Goal: Information Seeking & Learning: Learn about a topic

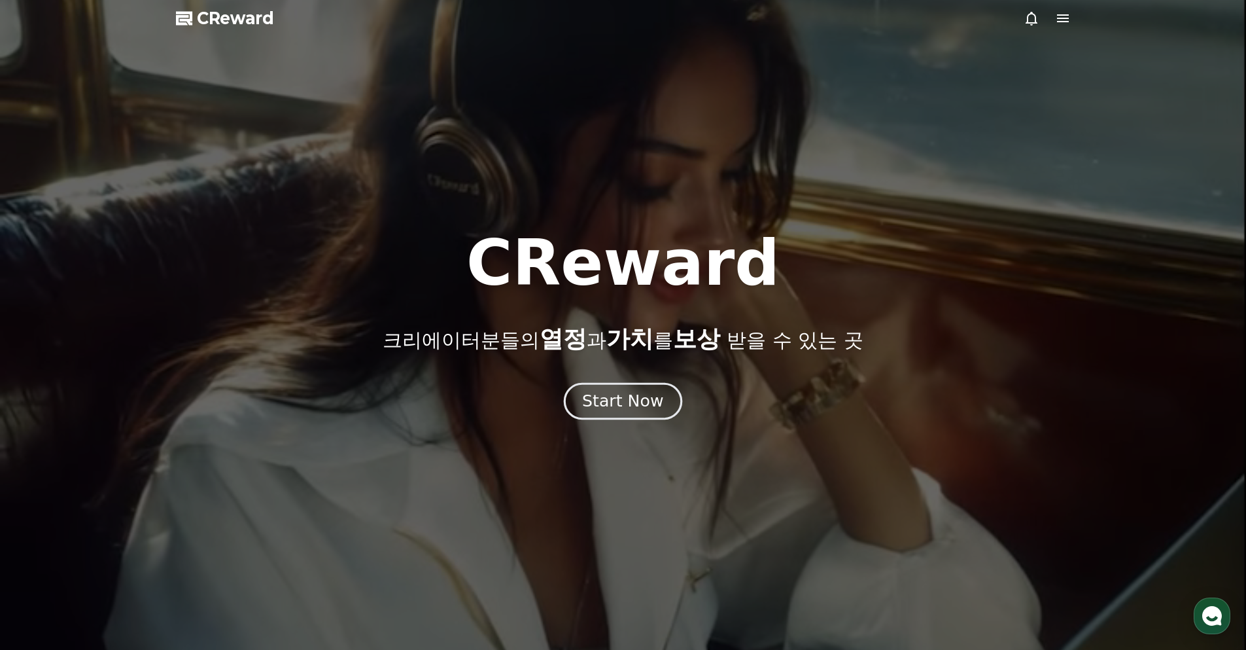
click at [615, 404] on div "Start Now" at bounding box center [622, 401] width 81 height 22
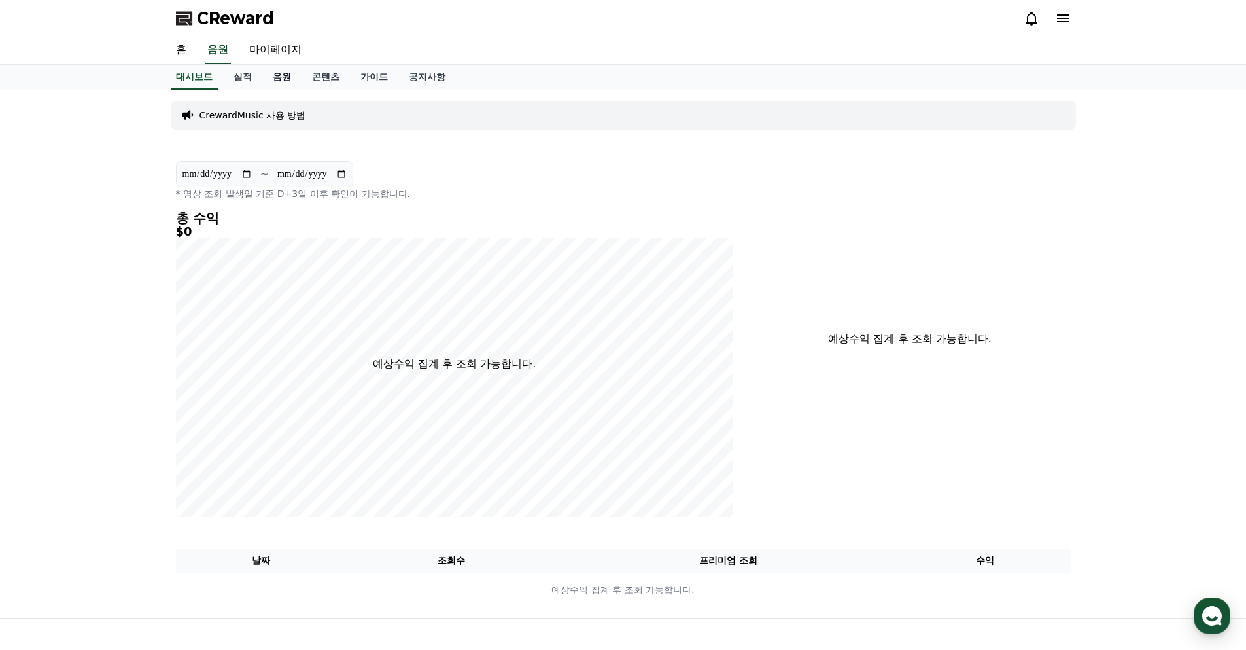
click at [286, 66] on link "음원" at bounding box center [281, 77] width 39 height 25
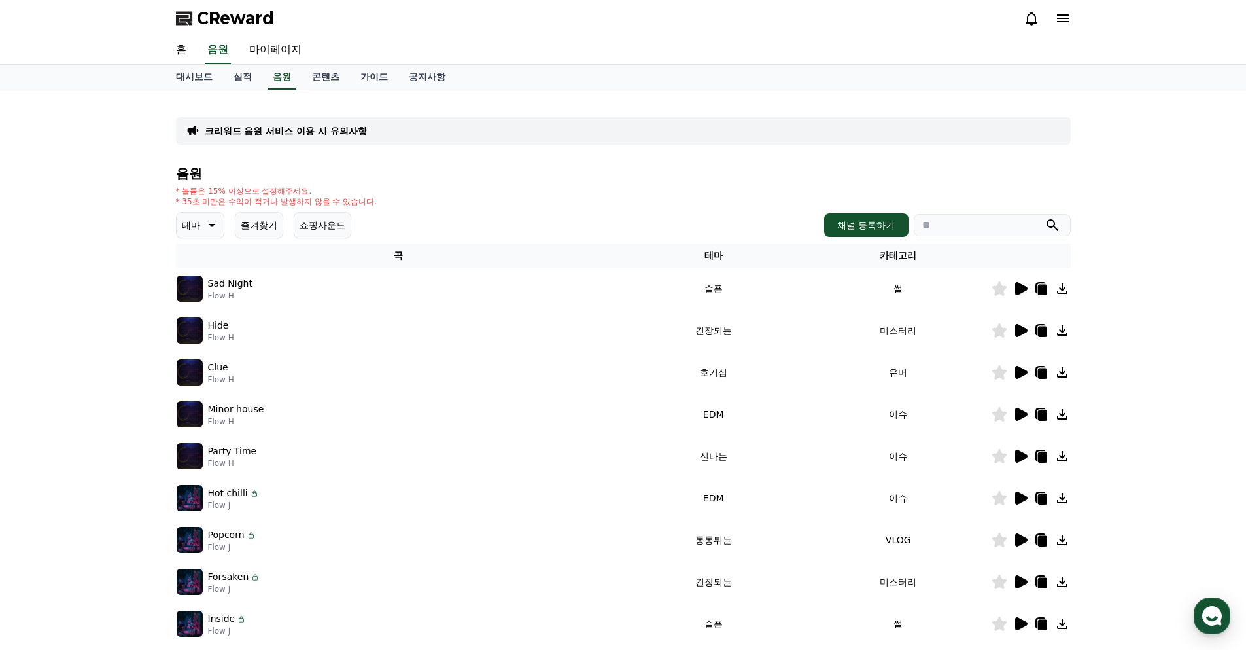
click at [1013, 287] on icon at bounding box center [1021, 289] width 16 height 16
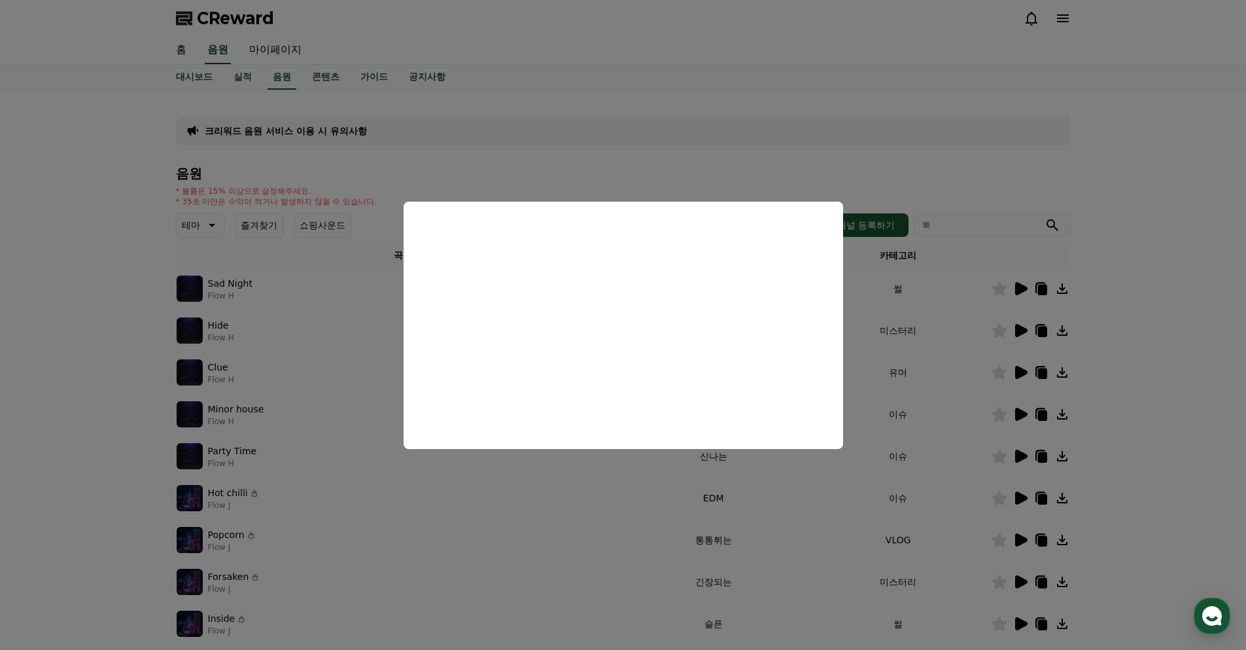
click at [545, 145] on button "close modal" at bounding box center [623, 325] width 1246 height 650
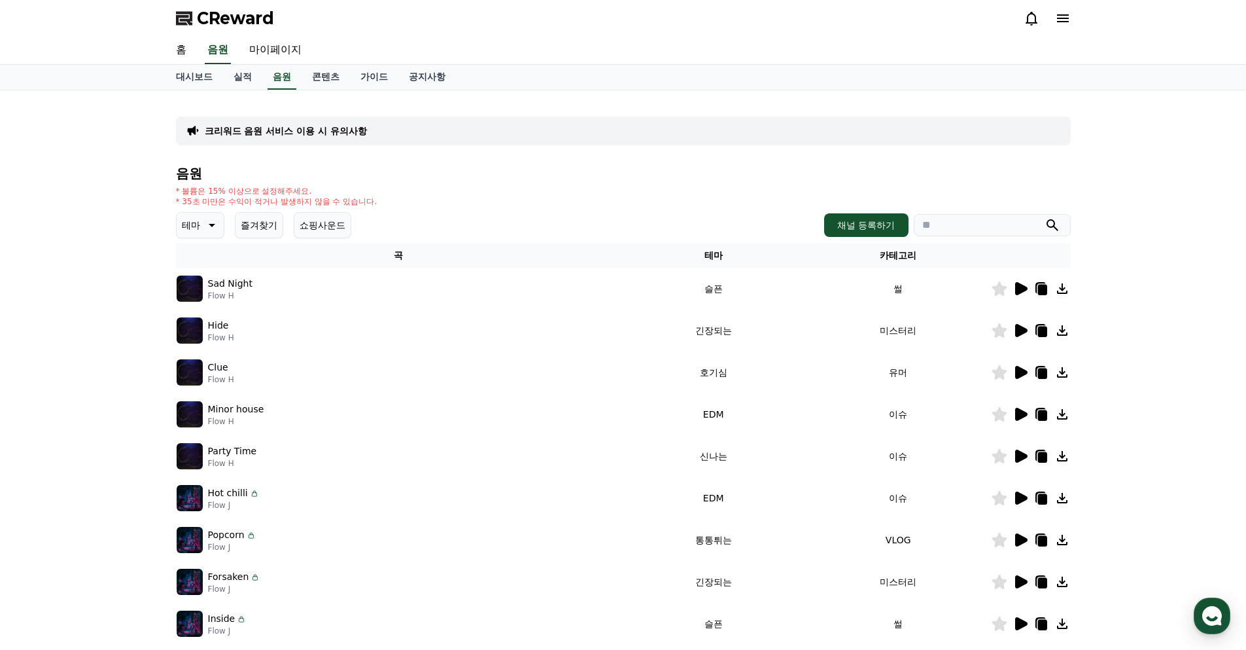
click at [196, 221] on p "테마" at bounding box center [191, 225] width 18 height 18
click at [339, 220] on button "쇼핑사운드" at bounding box center [323, 225] width 58 height 26
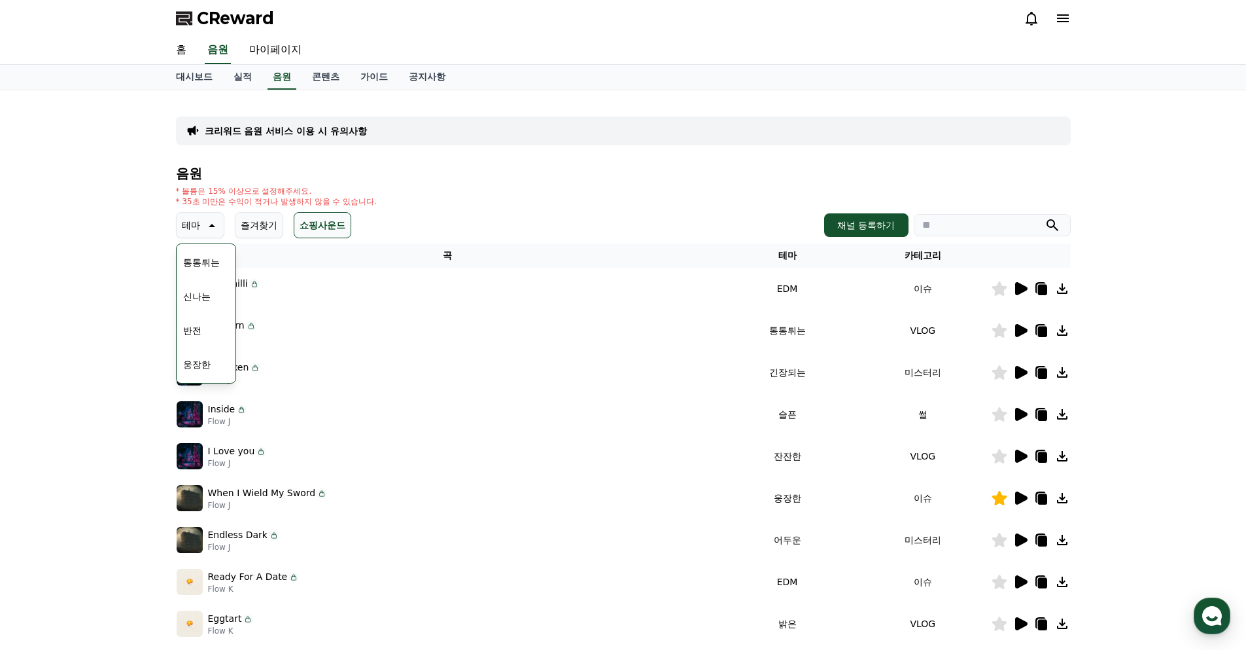
scroll to position [392, 0]
click at [1226, 239] on div "크리워드 음원 서비스 이용 시 유의사항 음원 * 볼륨은 15% 이상으로 설정해주세요. * 35초 미만은 수익이 적거나 발생하지 않을 수 있습니…" at bounding box center [623, 406] width 1246 height 633
click at [1015, 290] on icon at bounding box center [1021, 288] width 12 height 13
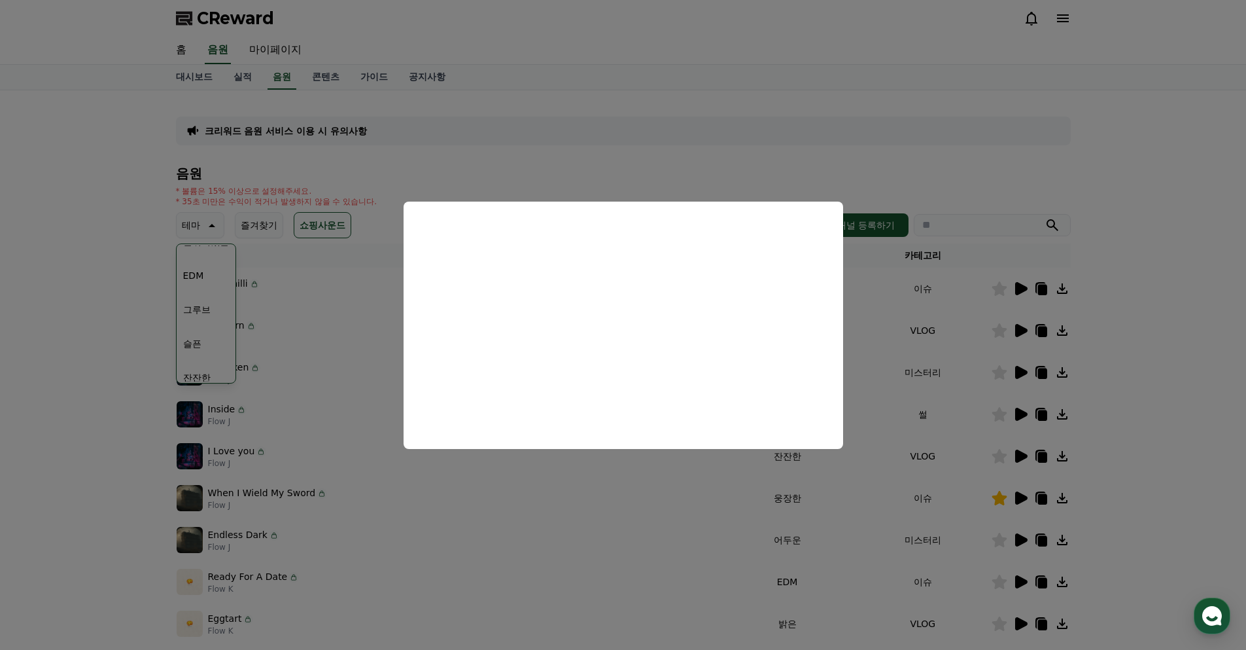
click at [1110, 351] on button "close modal" at bounding box center [623, 325] width 1246 height 650
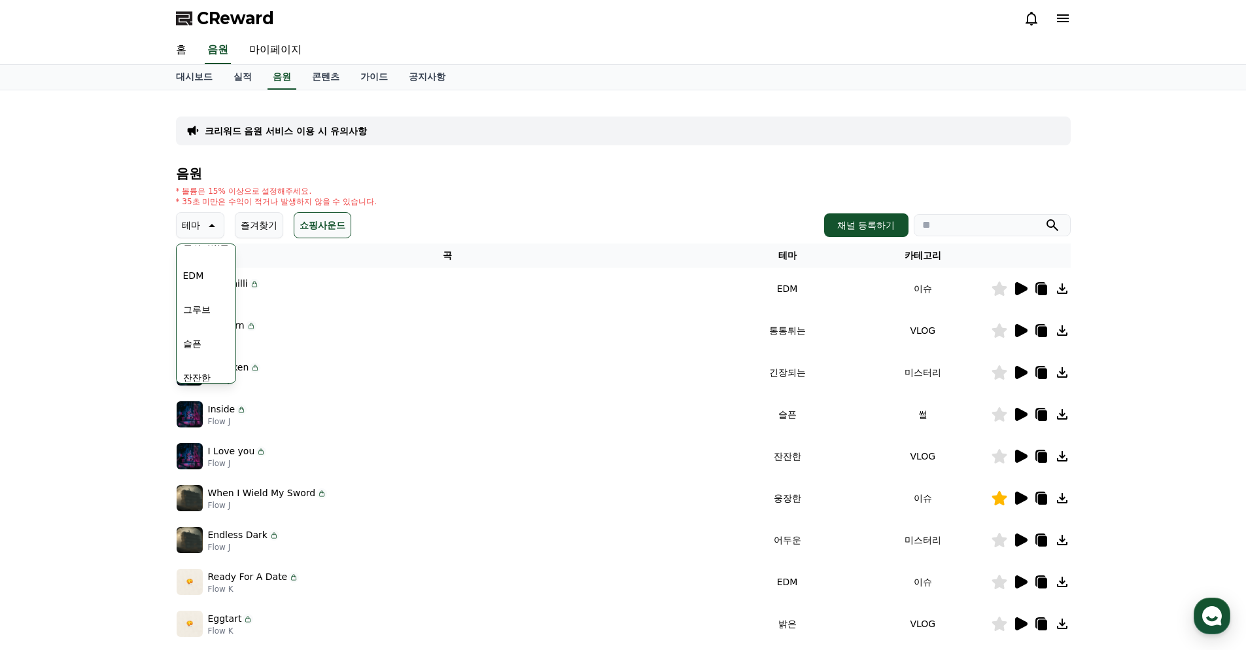
click at [500, 205] on div "음원 * 볼륨은 15% 이상으로 설정해주세요. * 35초 미만은 수익이 적거나 발생하지 않을 수 있습니다. 테마 테마 전체 환상적인 호기심 어…" at bounding box center [623, 439] width 895 height 546
click at [41, 385] on div "크리워드 음원 서비스 이용 시 유의사항 음원 * 볼륨은 15% 이상으로 설정해주세요. * 35초 미만은 수익이 적거나 발생하지 않을 수 있습니…" at bounding box center [623, 406] width 1246 height 633
click at [194, 368] on button "코믹한" at bounding box center [197, 367] width 38 height 29
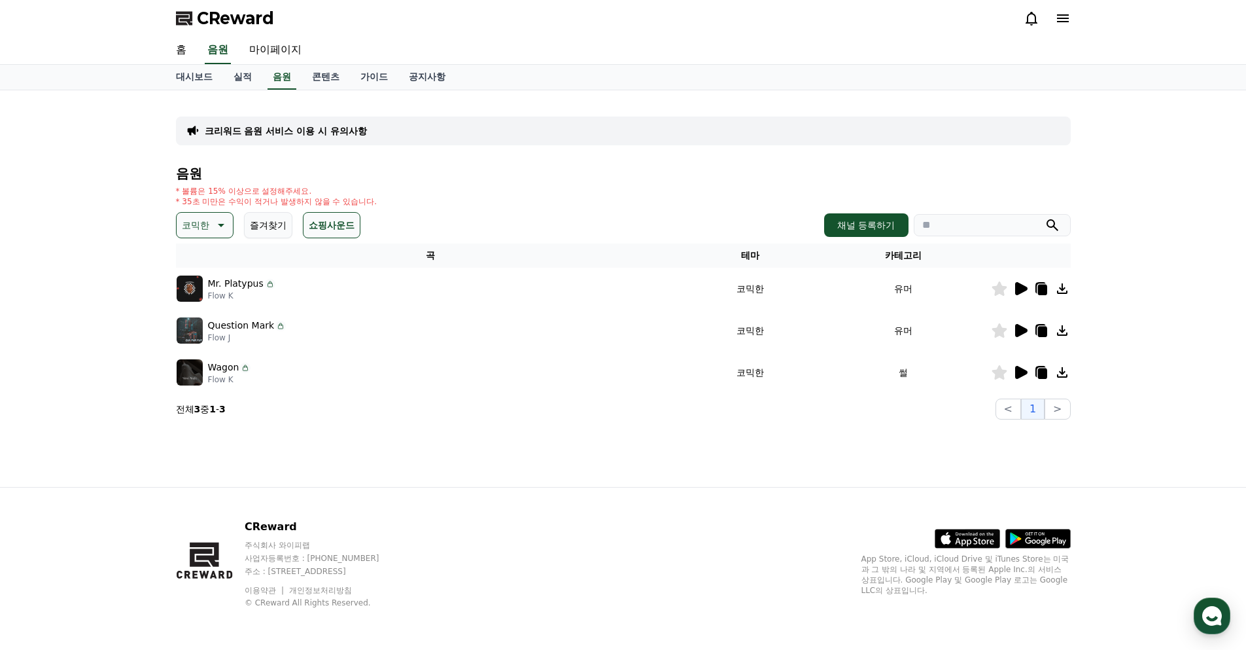
click at [1030, 367] on div at bounding box center [1031, 372] width 78 height 16
click at [1017, 370] on icon at bounding box center [1021, 372] width 12 height 13
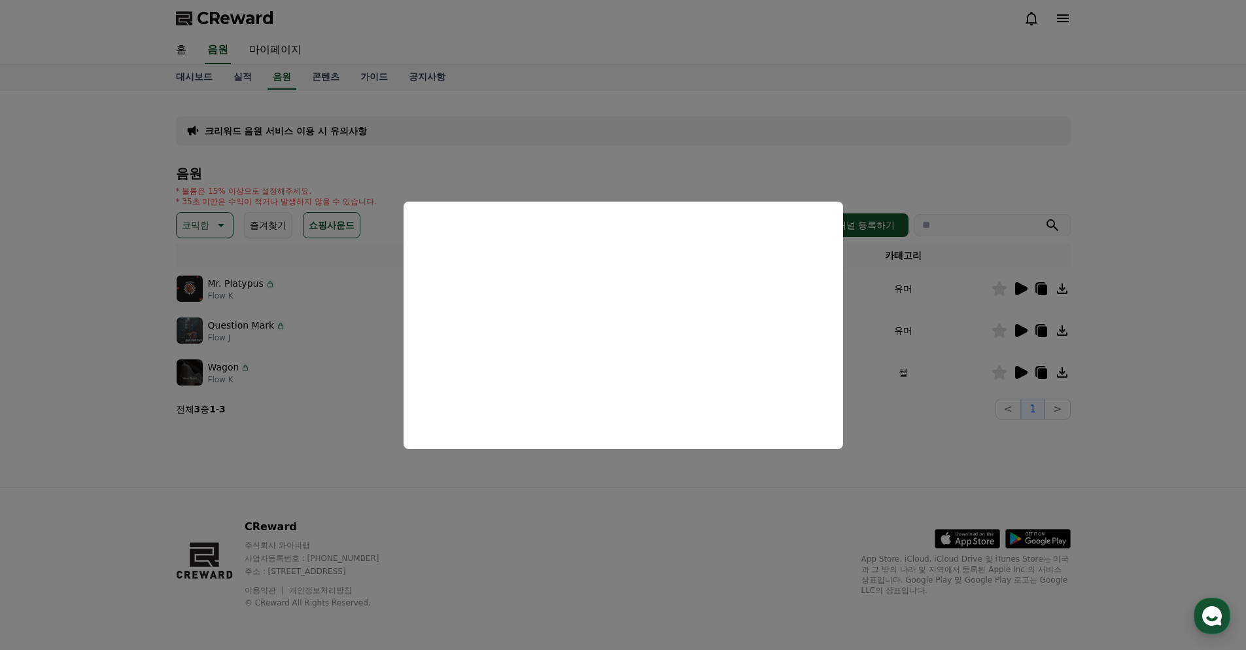
click at [994, 447] on button "close modal" at bounding box center [623, 325] width 1246 height 650
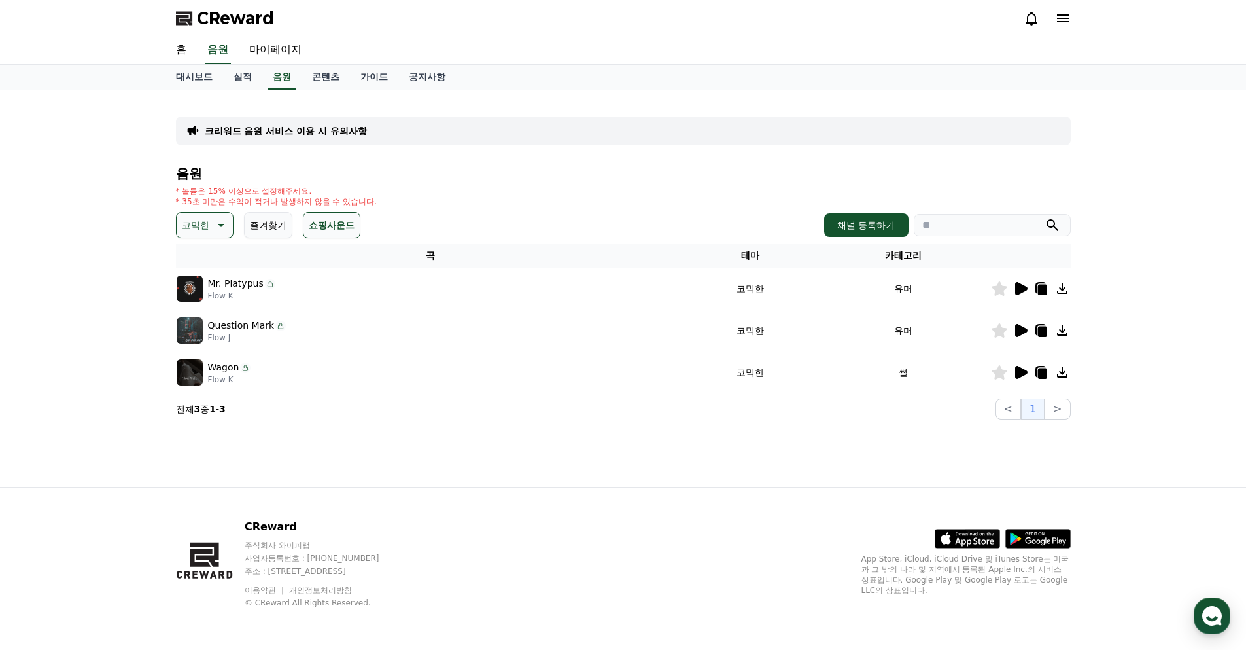
click at [1015, 329] on icon at bounding box center [1021, 330] width 12 height 13
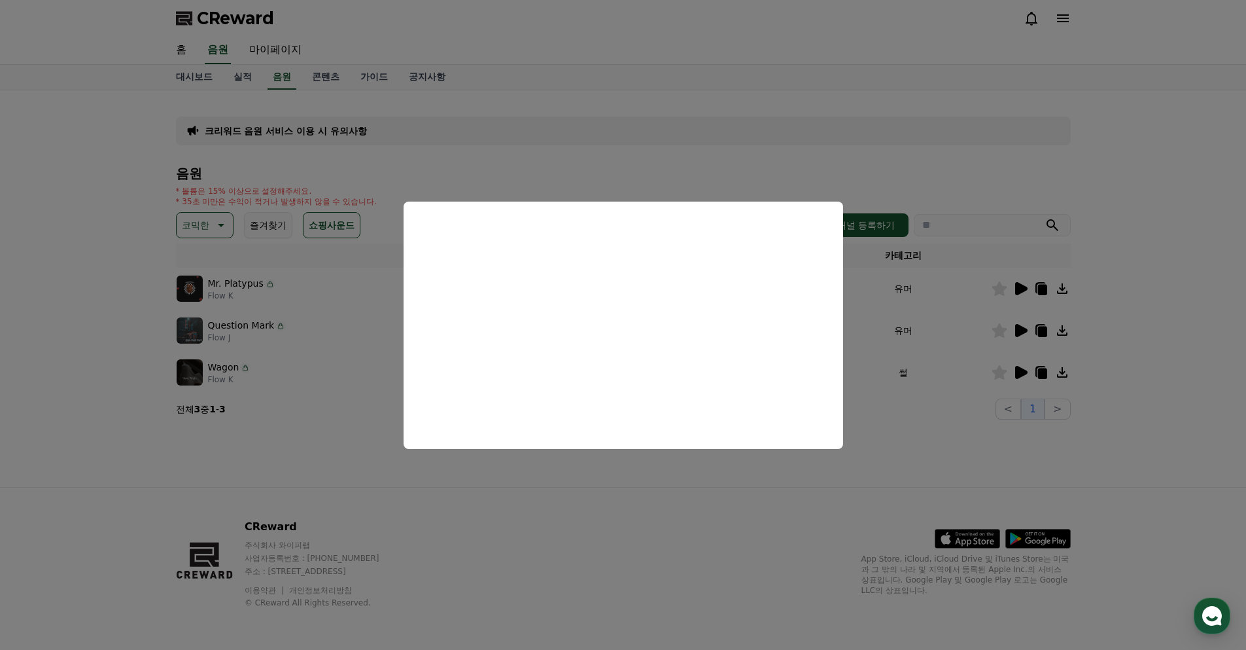
click at [1101, 423] on button "close modal" at bounding box center [623, 325] width 1246 height 650
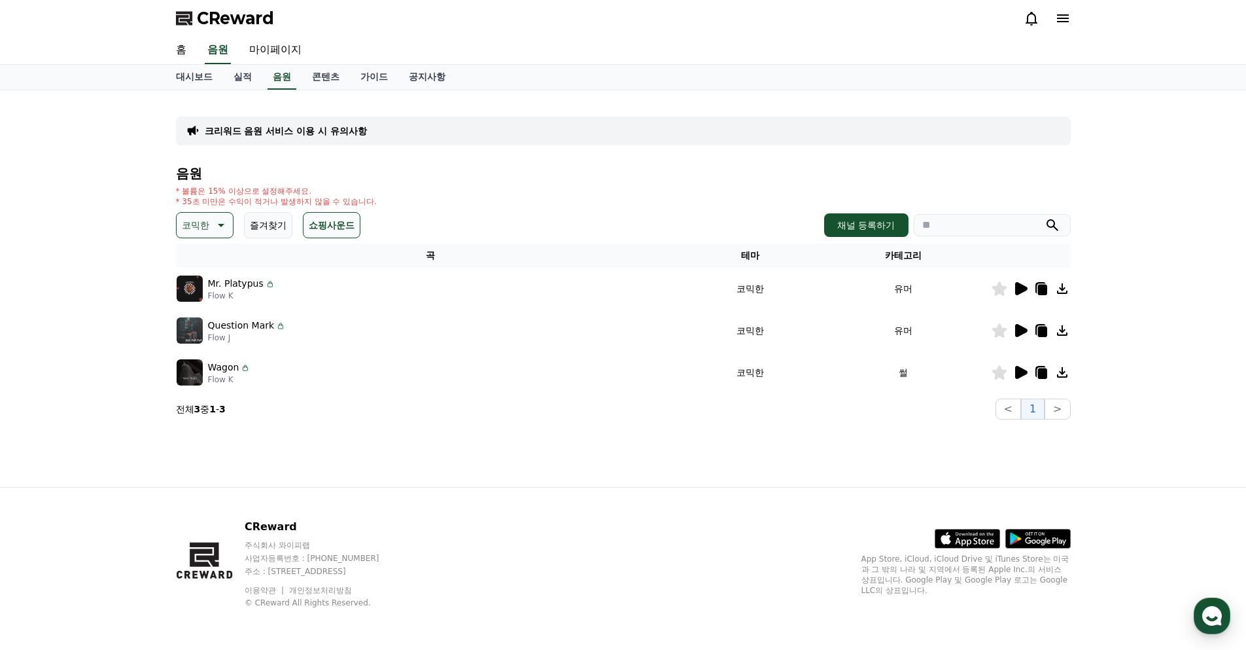
click at [196, 226] on p "코믹한" at bounding box center [195, 225] width 27 height 18
click at [198, 322] on button "즐거움" at bounding box center [197, 322] width 38 height 29
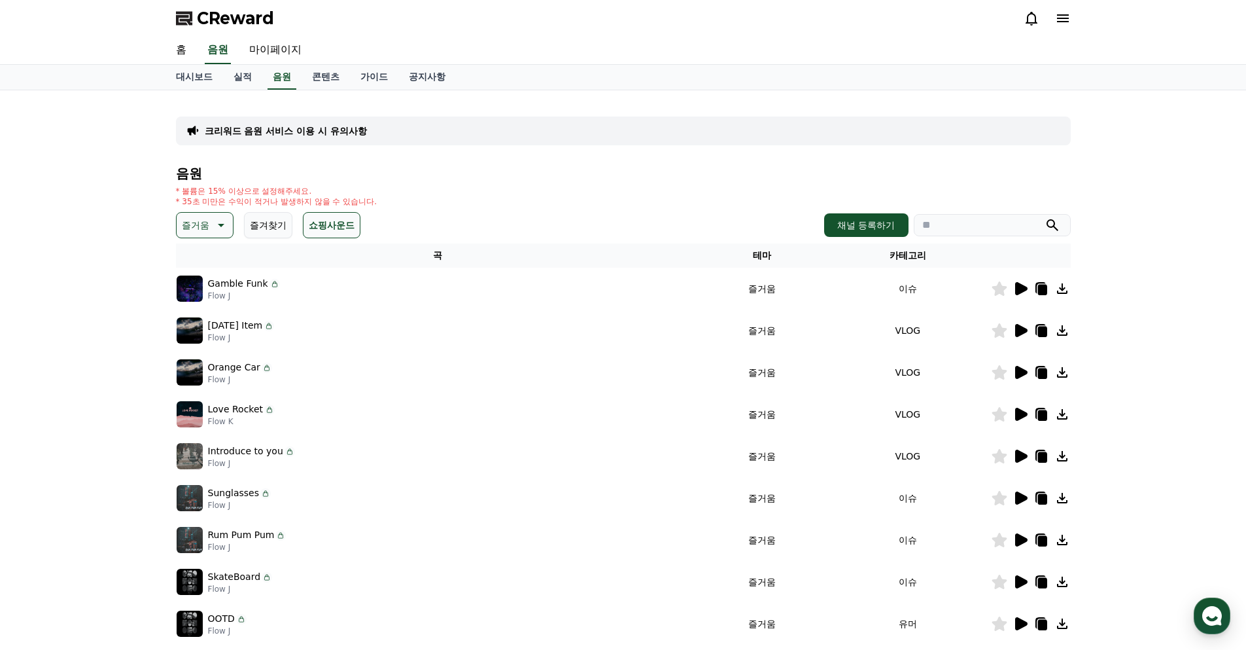
click at [1021, 285] on icon at bounding box center [1021, 288] width 12 height 13
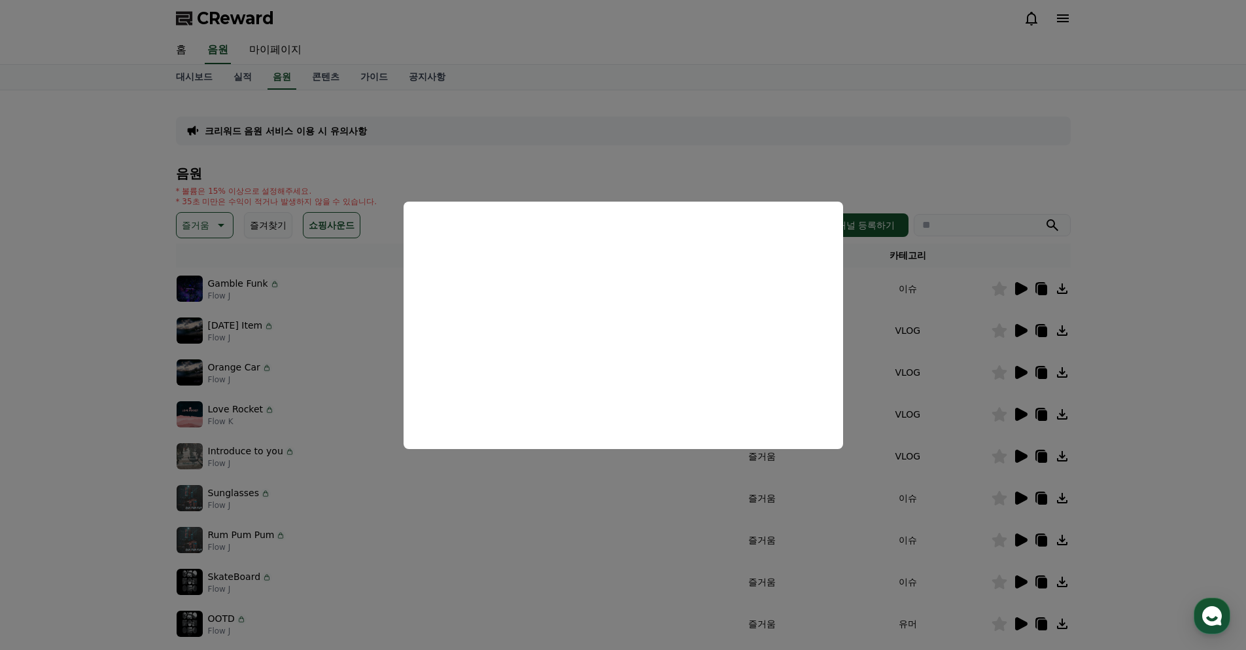
click at [1041, 341] on button "close modal" at bounding box center [623, 325] width 1246 height 650
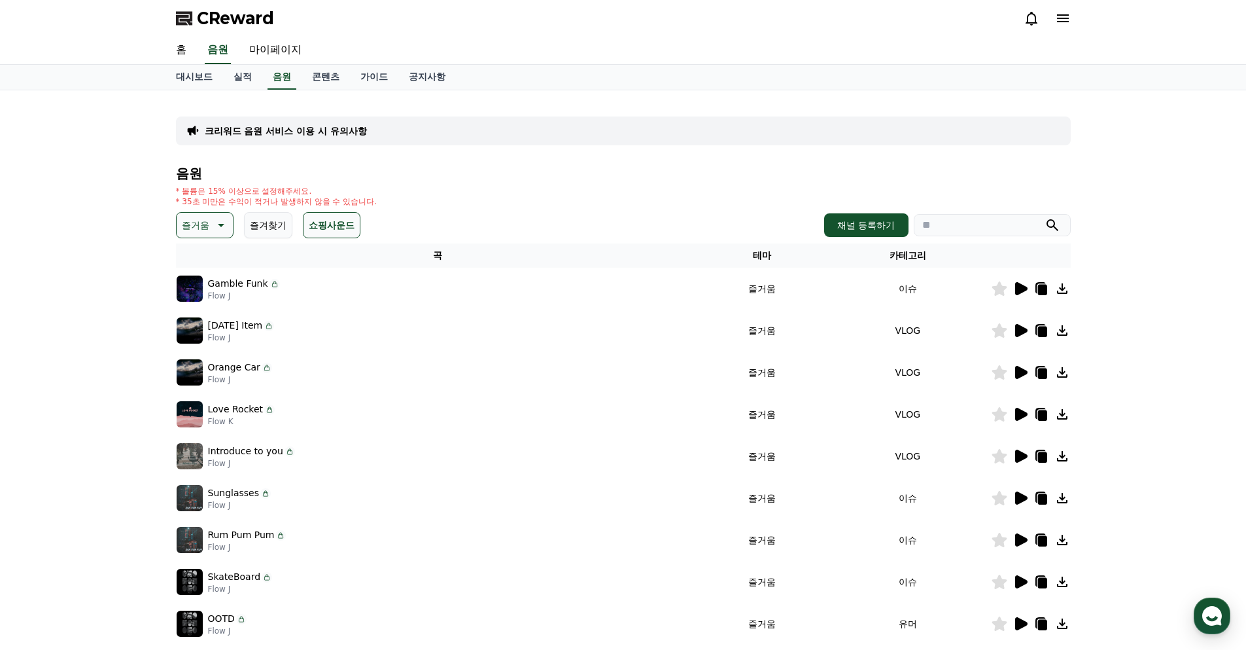
click at [1024, 334] on icon at bounding box center [1021, 330] width 16 height 16
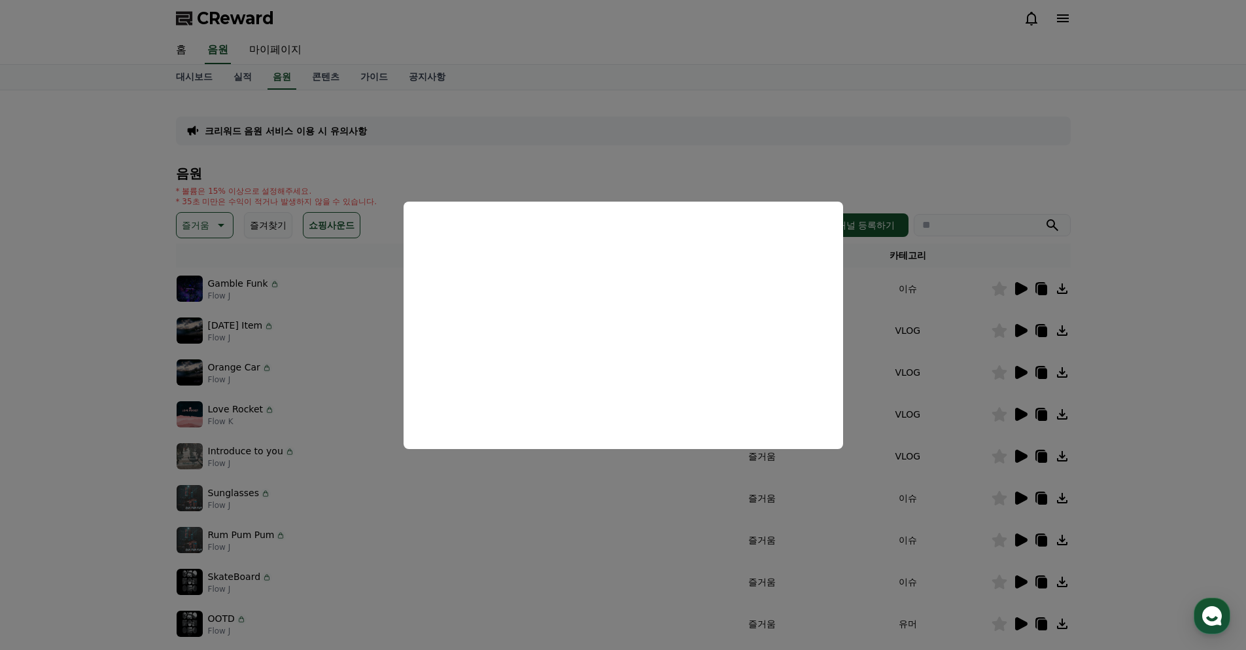
click at [1180, 368] on button "close modal" at bounding box center [623, 325] width 1246 height 650
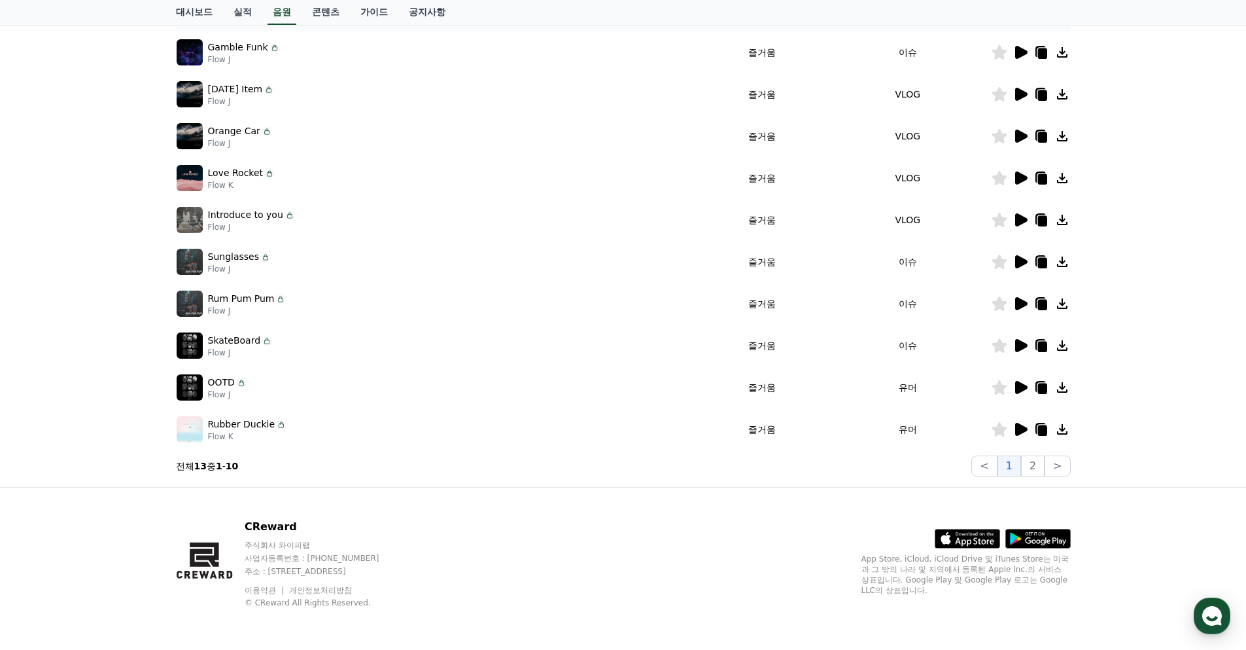
click at [1020, 385] on icon at bounding box center [1021, 387] width 12 height 13
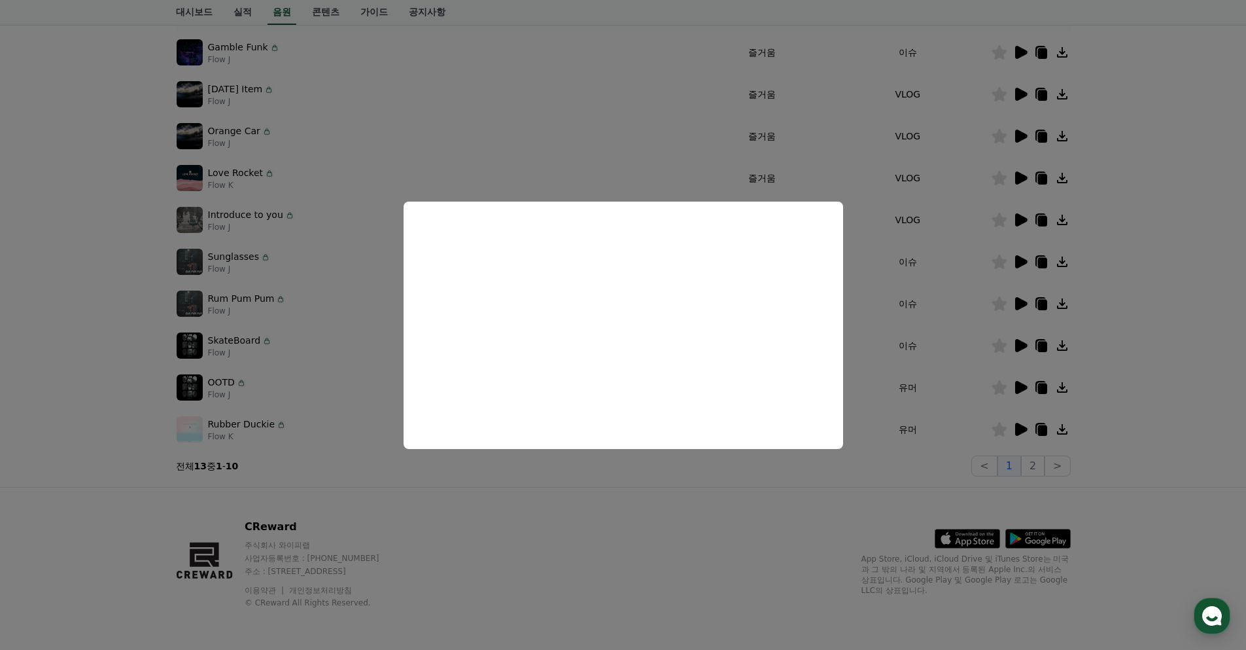
click at [936, 466] on button "close modal" at bounding box center [623, 325] width 1246 height 650
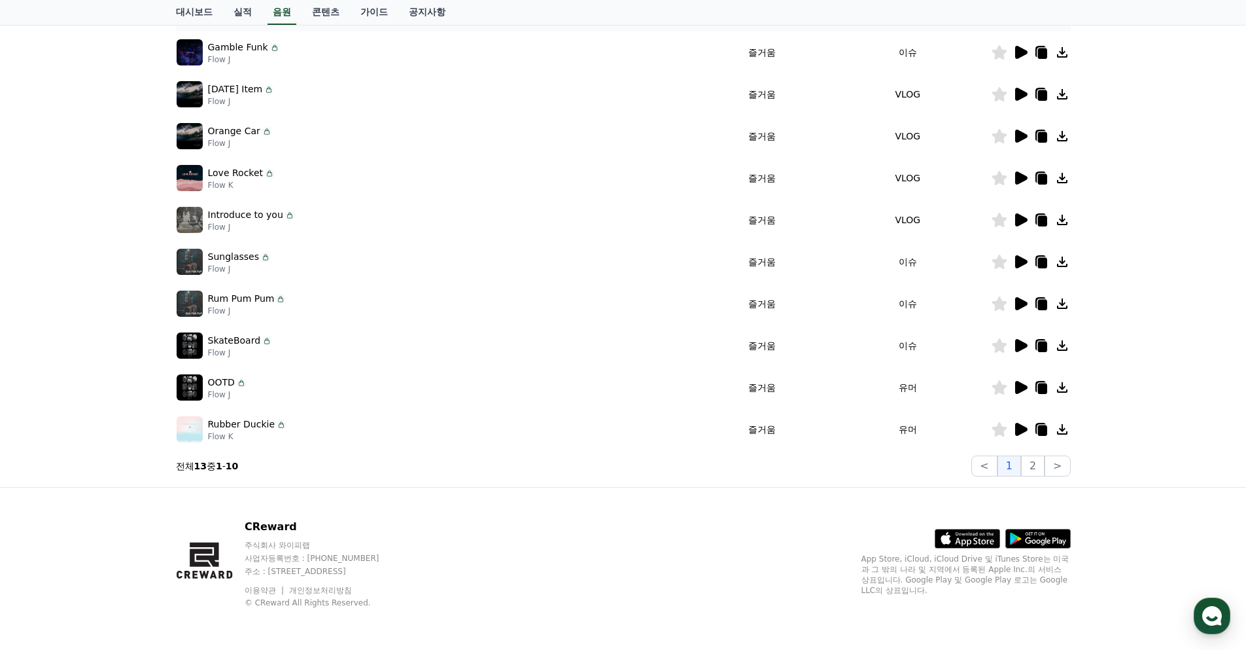
click at [1018, 431] on icon at bounding box center [1021, 429] width 12 height 13
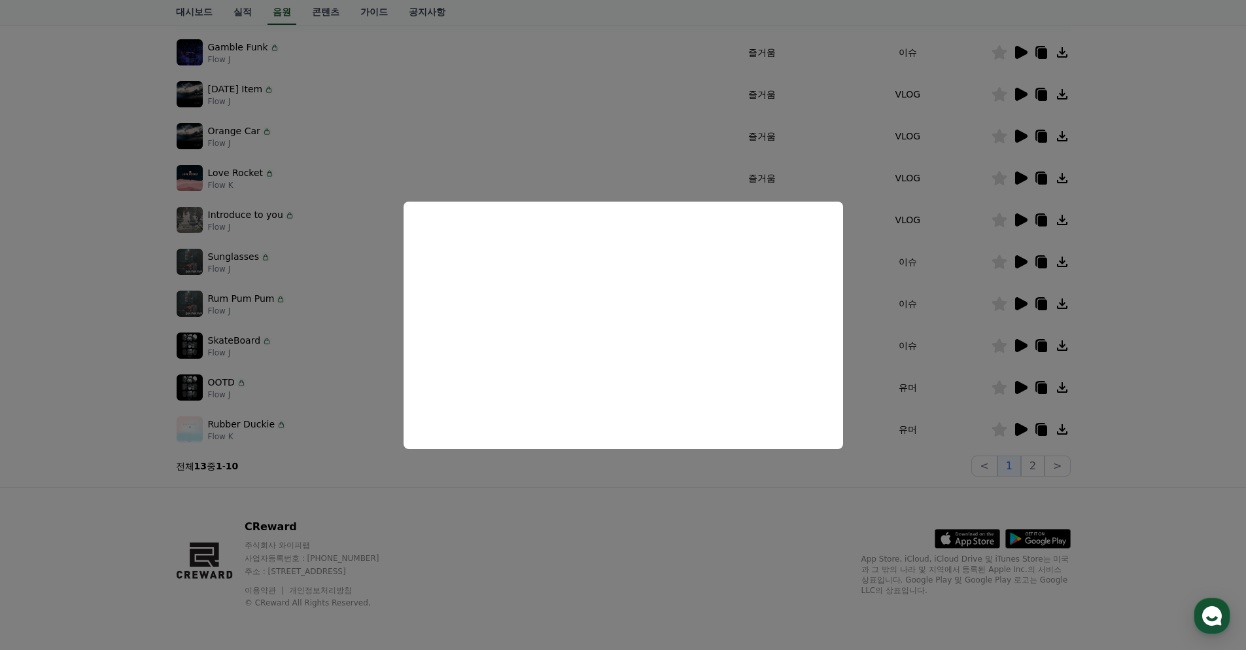
click at [1040, 474] on button "close modal" at bounding box center [623, 325] width 1246 height 650
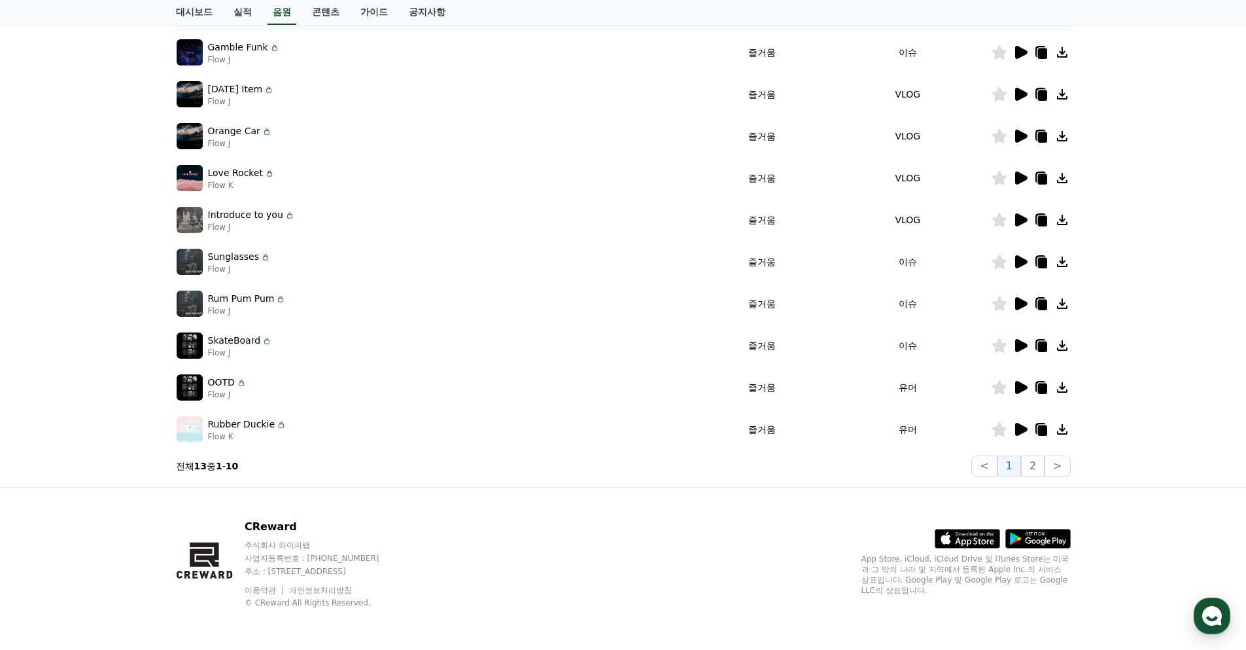
click at [1017, 262] on icon at bounding box center [1021, 261] width 12 height 13
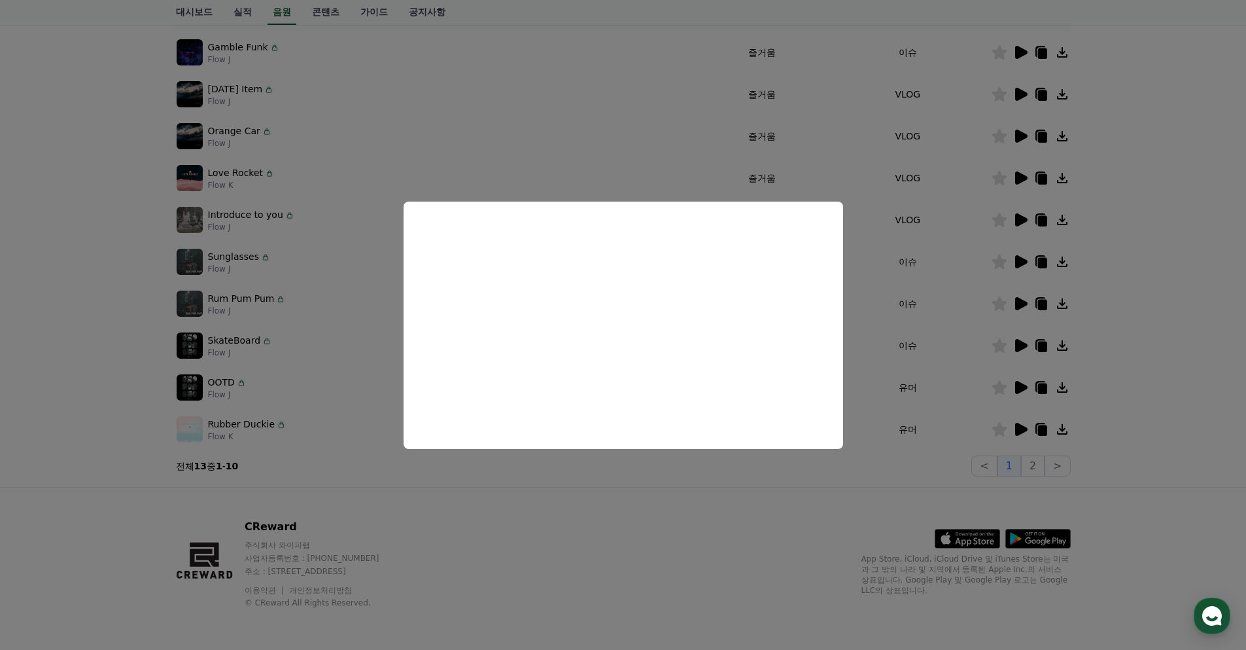
click at [1160, 343] on button "close modal" at bounding box center [623, 325] width 1246 height 650
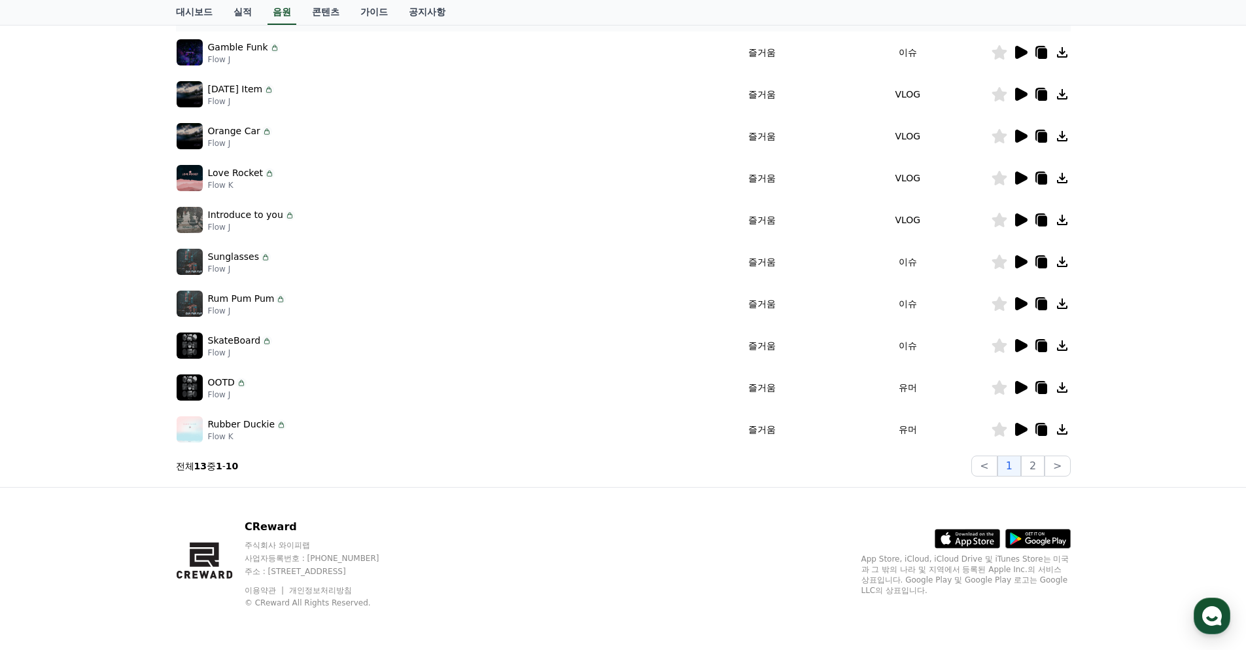
click at [1024, 307] on icon at bounding box center [1021, 304] width 16 height 16
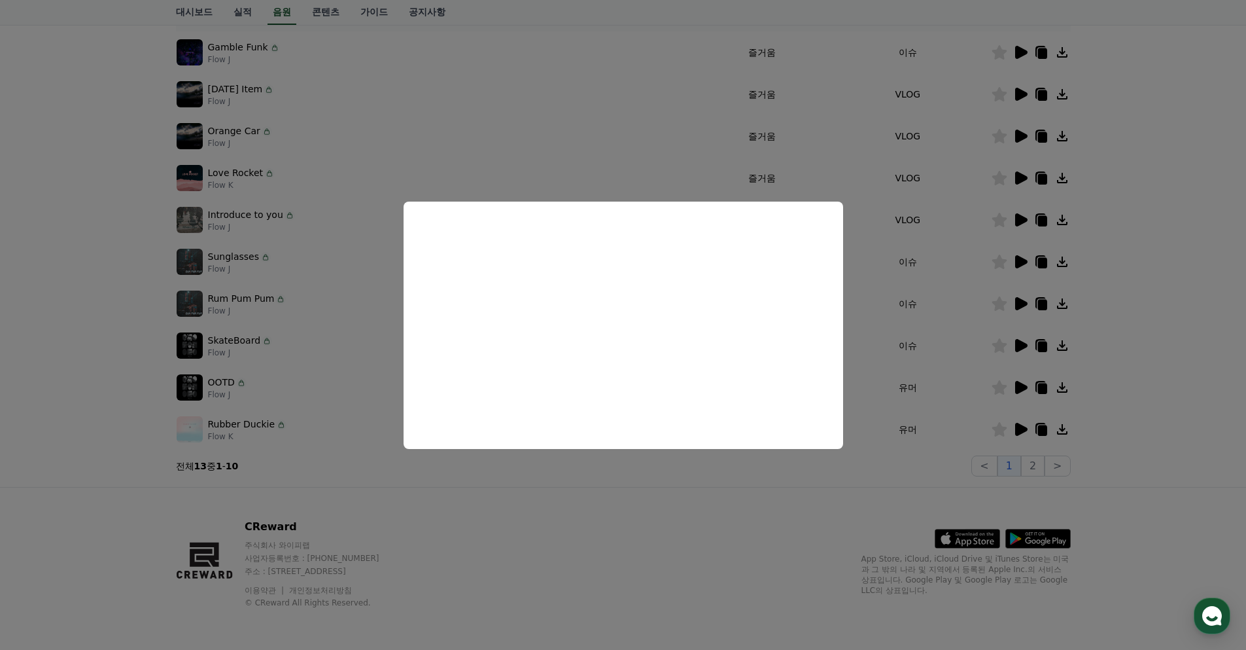
click at [1093, 372] on button "close modal" at bounding box center [623, 325] width 1246 height 650
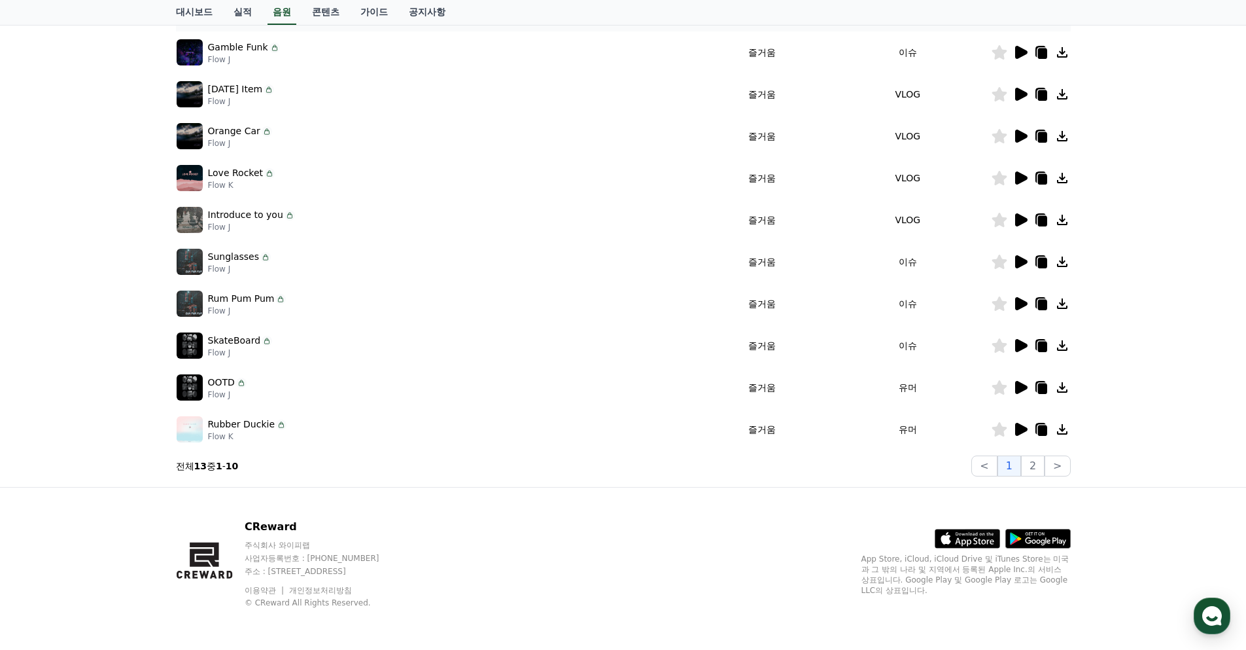
click at [1019, 347] on icon at bounding box center [1021, 345] width 12 height 13
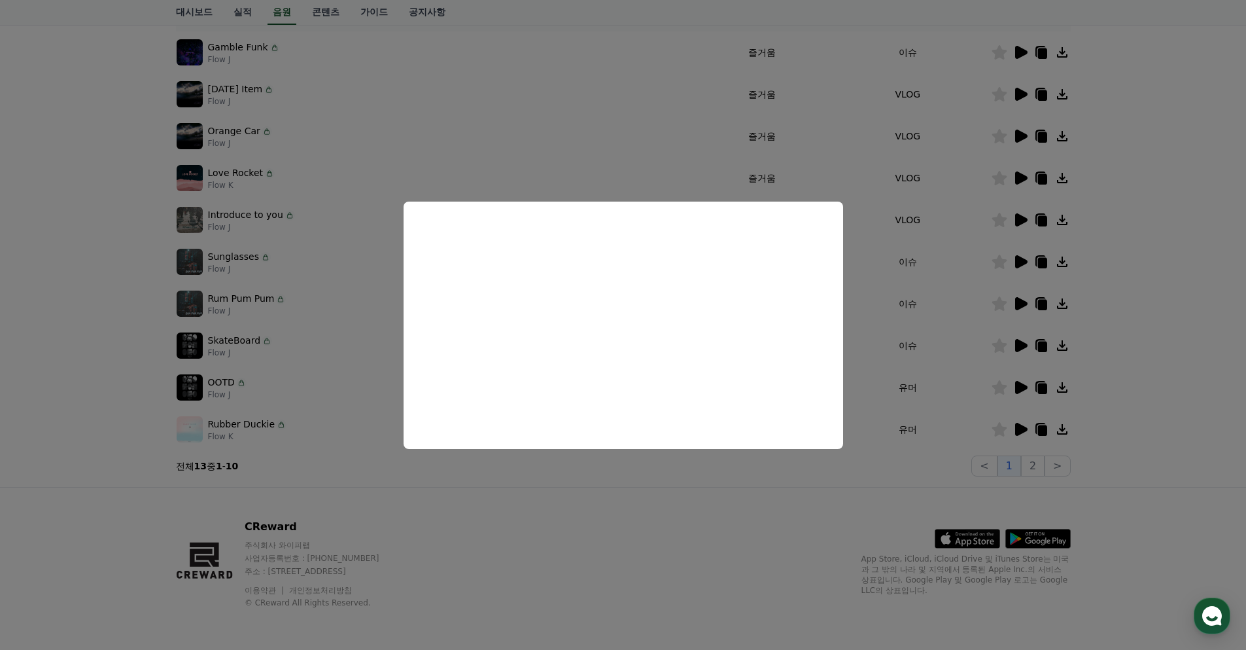
click at [1055, 477] on button "close modal" at bounding box center [623, 325] width 1246 height 650
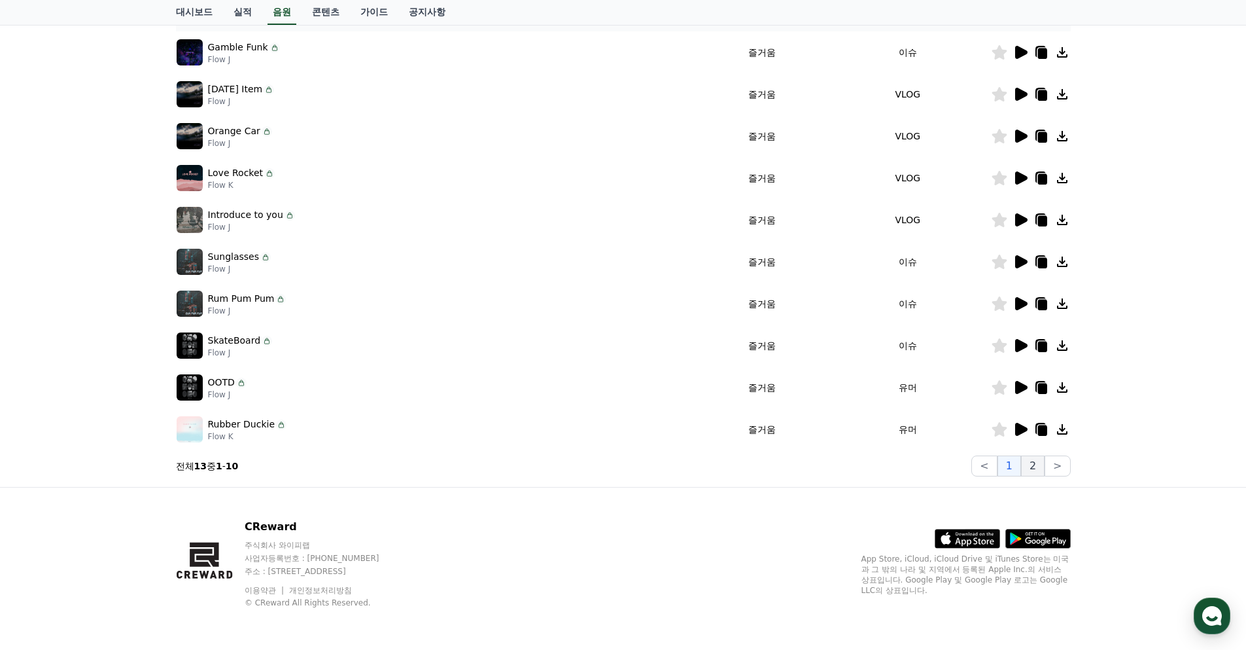
click at [1037, 466] on button "2" at bounding box center [1033, 465] width 24 height 21
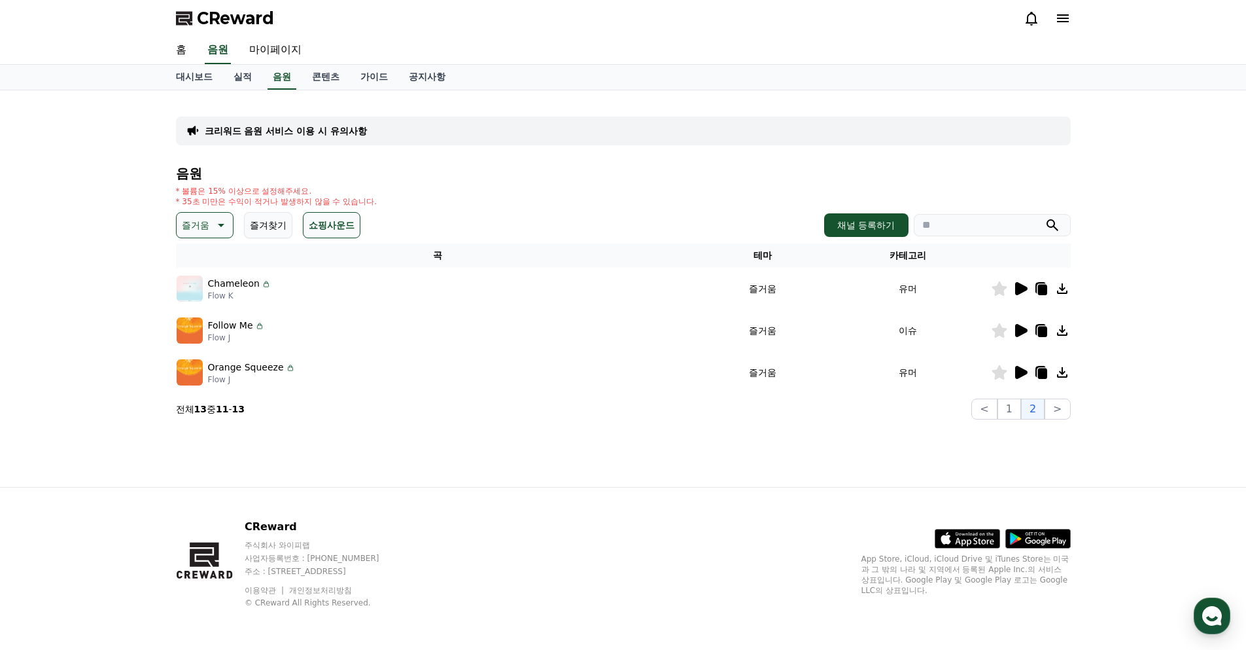
click at [1020, 294] on icon at bounding box center [1021, 289] width 16 height 16
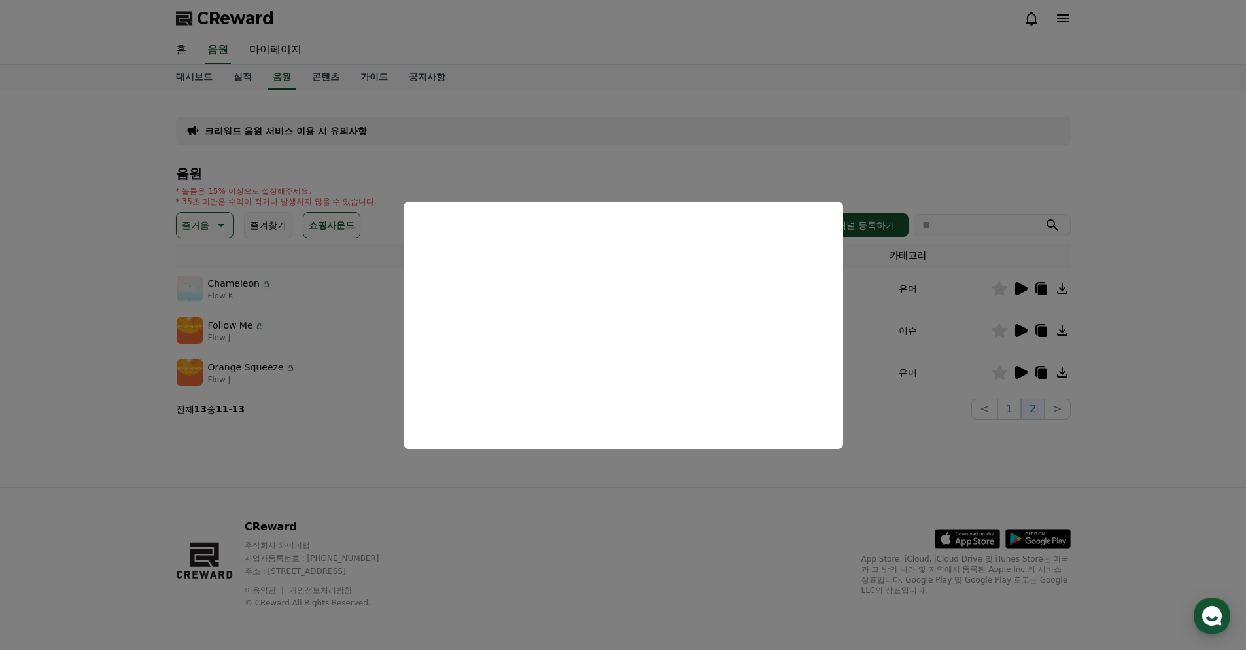
click at [1077, 339] on button "close modal" at bounding box center [623, 325] width 1246 height 650
click at [1024, 326] on icon at bounding box center [1021, 330] width 16 height 16
drag, startPoint x: 1076, startPoint y: 405, endPoint x: 1054, endPoint y: 388, distance: 28.0
click at [1075, 405] on button "close modal" at bounding box center [623, 325] width 1246 height 650
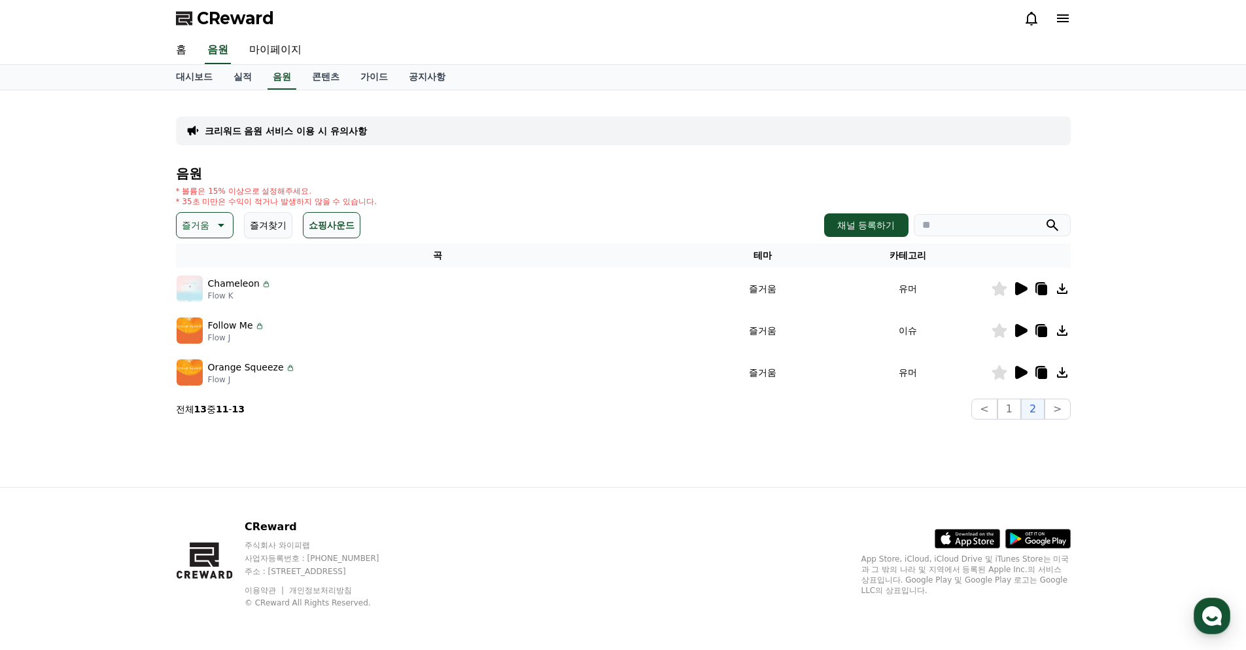
click at [1026, 375] on icon at bounding box center [1021, 372] width 16 height 16
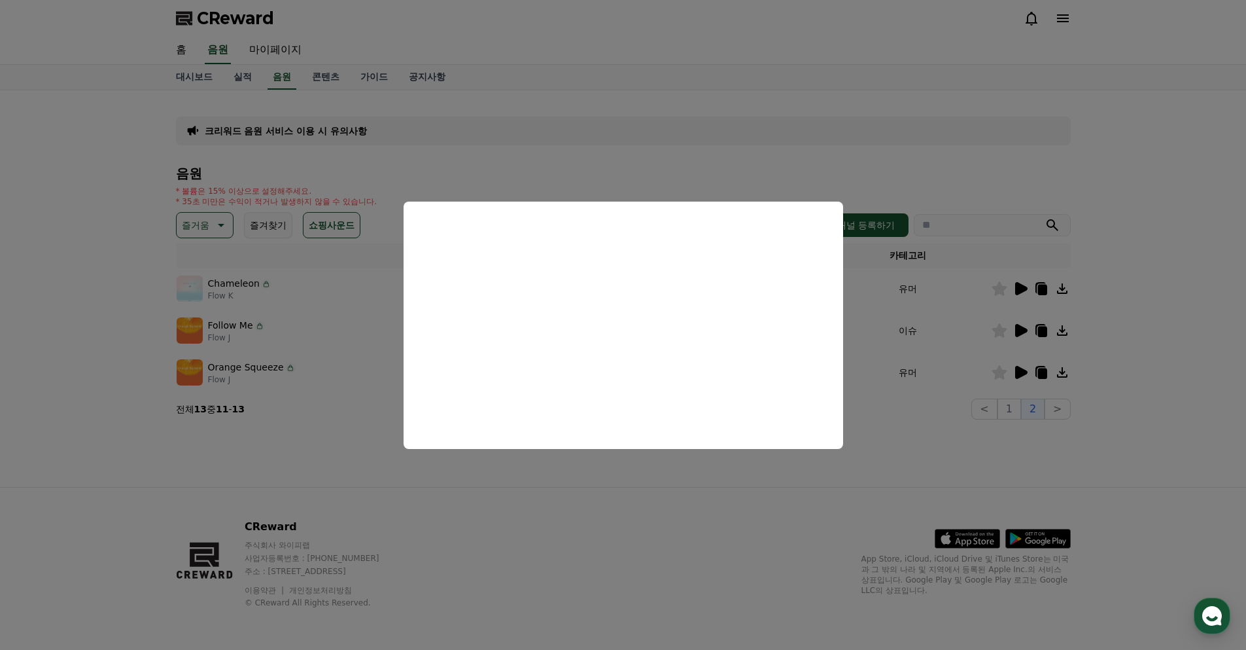
click at [746, 500] on button "close modal" at bounding box center [623, 325] width 1246 height 650
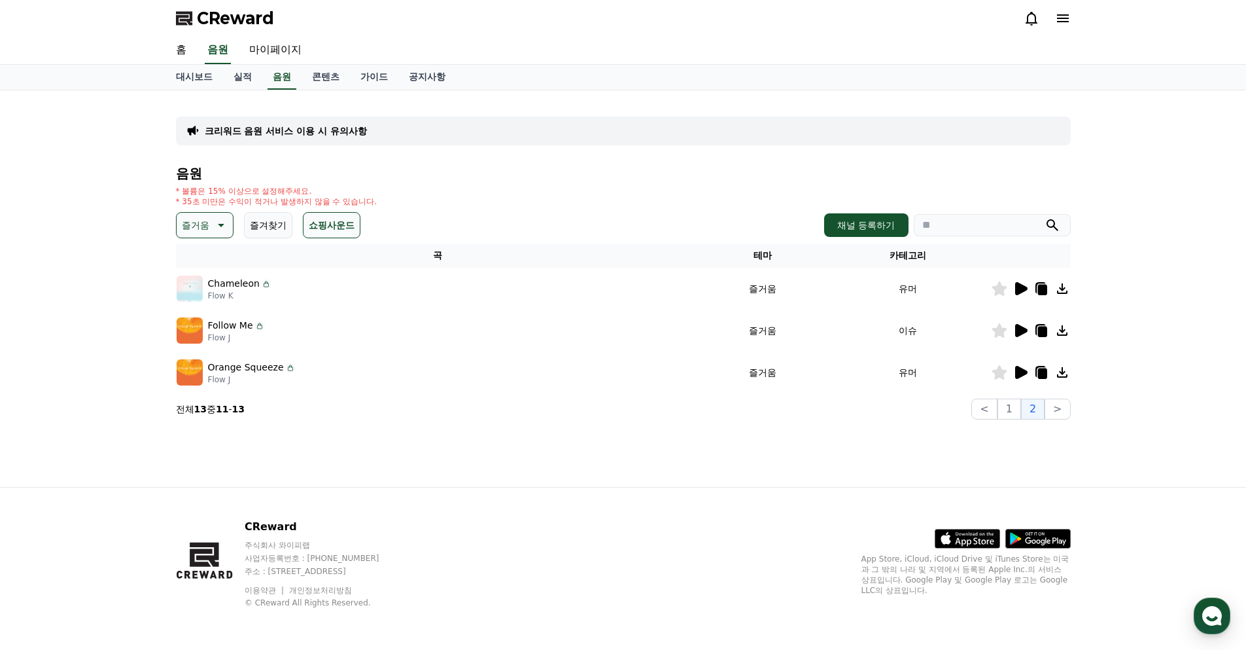
click at [196, 231] on p "즐거움" at bounding box center [195, 225] width 27 height 18
click at [210, 263] on button "호기심" at bounding box center [197, 262] width 38 height 29
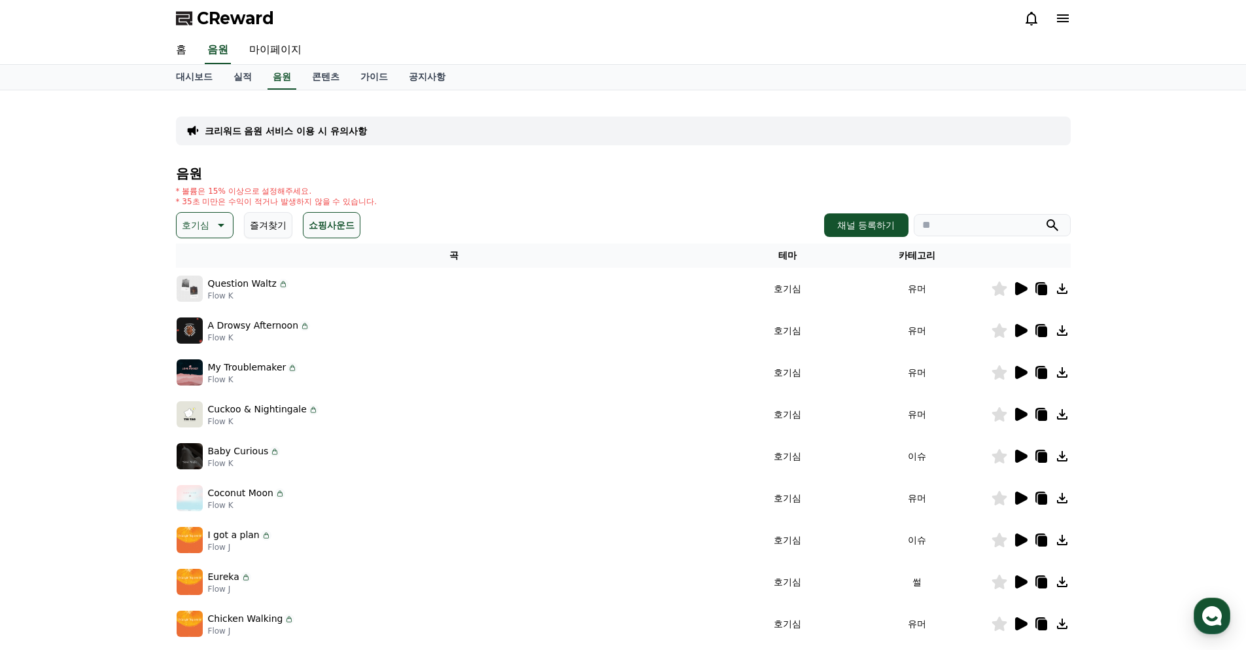
click at [1015, 284] on icon at bounding box center [1021, 288] width 12 height 13
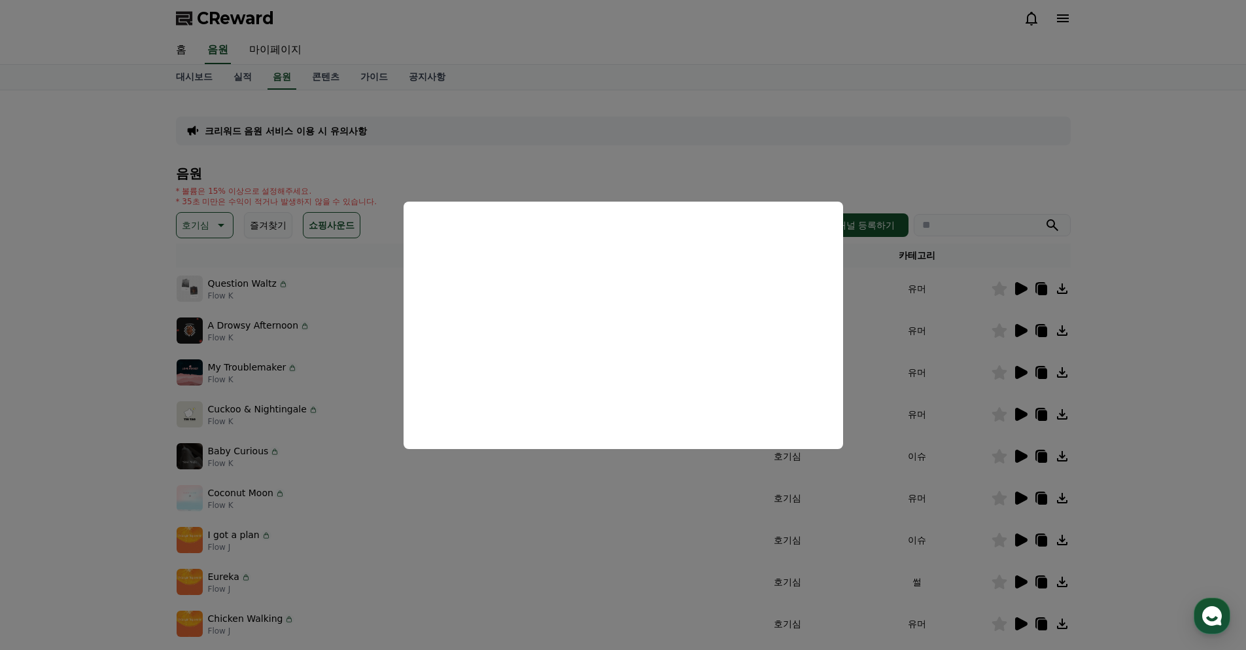
click at [1147, 352] on button "close modal" at bounding box center [623, 325] width 1246 height 650
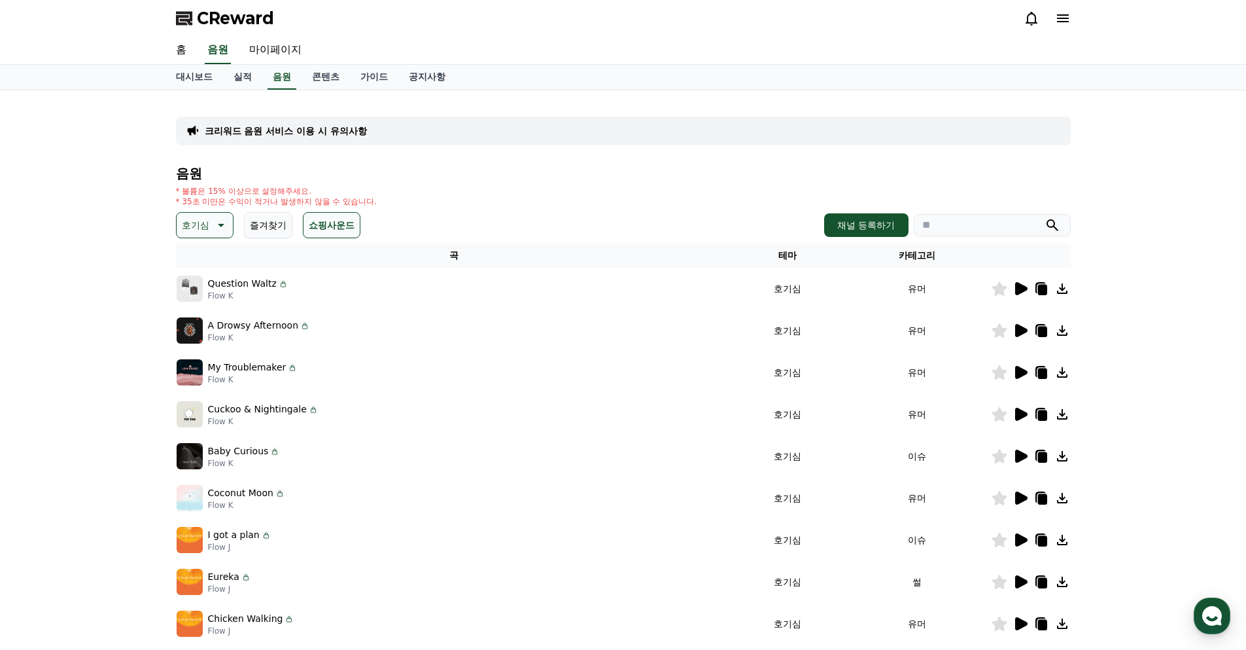
click at [1023, 326] on icon at bounding box center [1021, 330] width 16 height 16
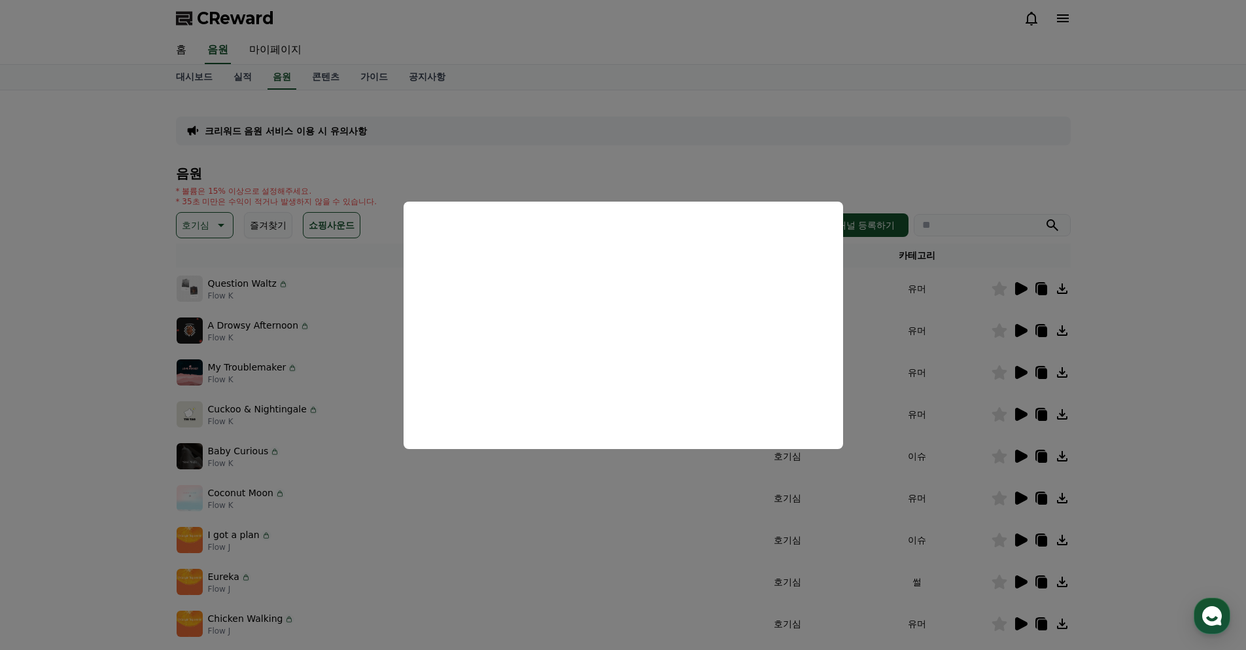
click at [1111, 376] on button "close modal" at bounding box center [623, 325] width 1246 height 650
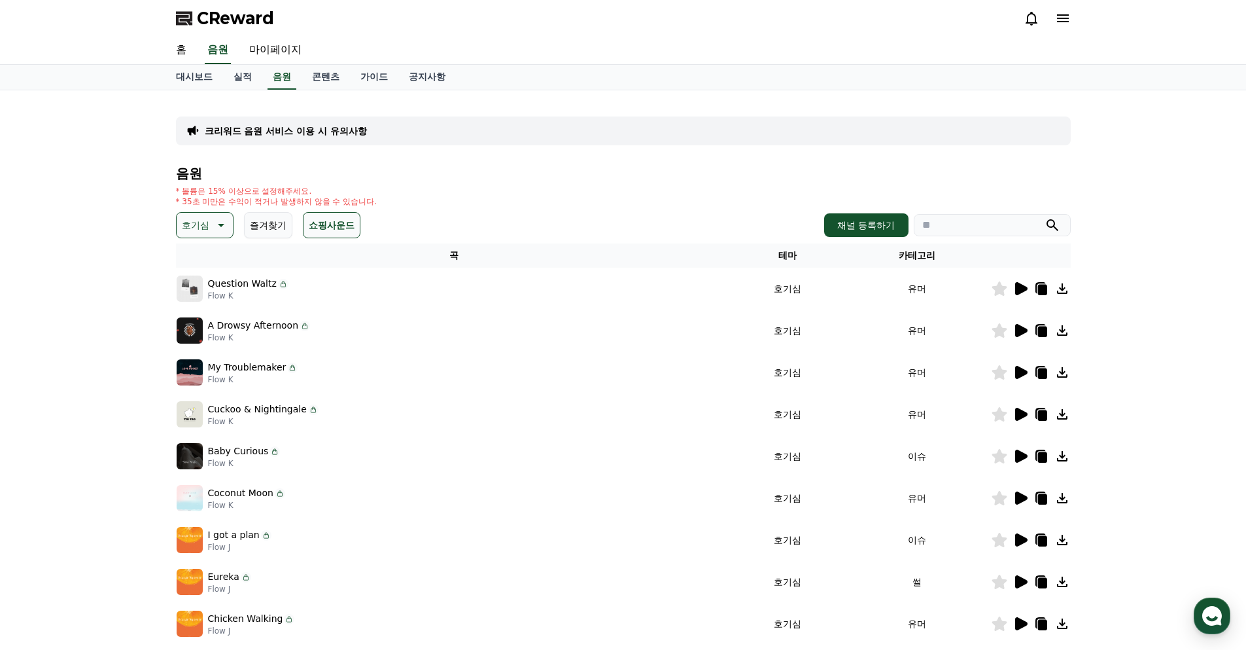
click at [1017, 372] on icon at bounding box center [1021, 372] width 12 height 13
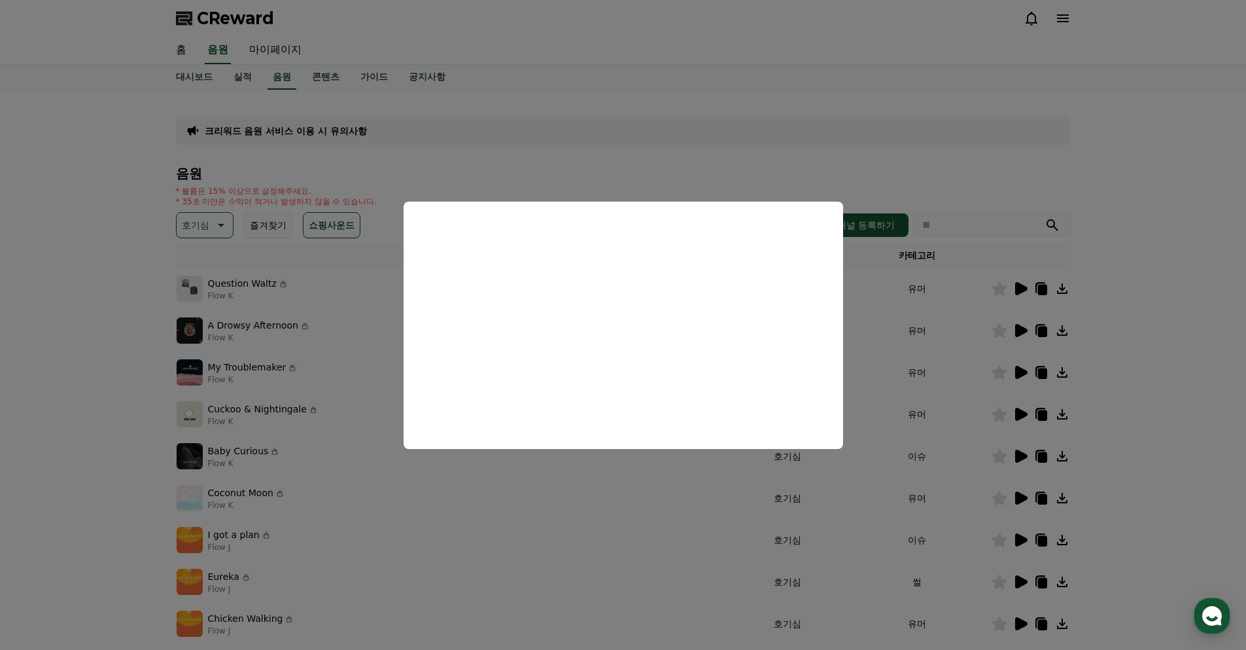
click at [1047, 413] on button "close modal" at bounding box center [623, 325] width 1246 height 650
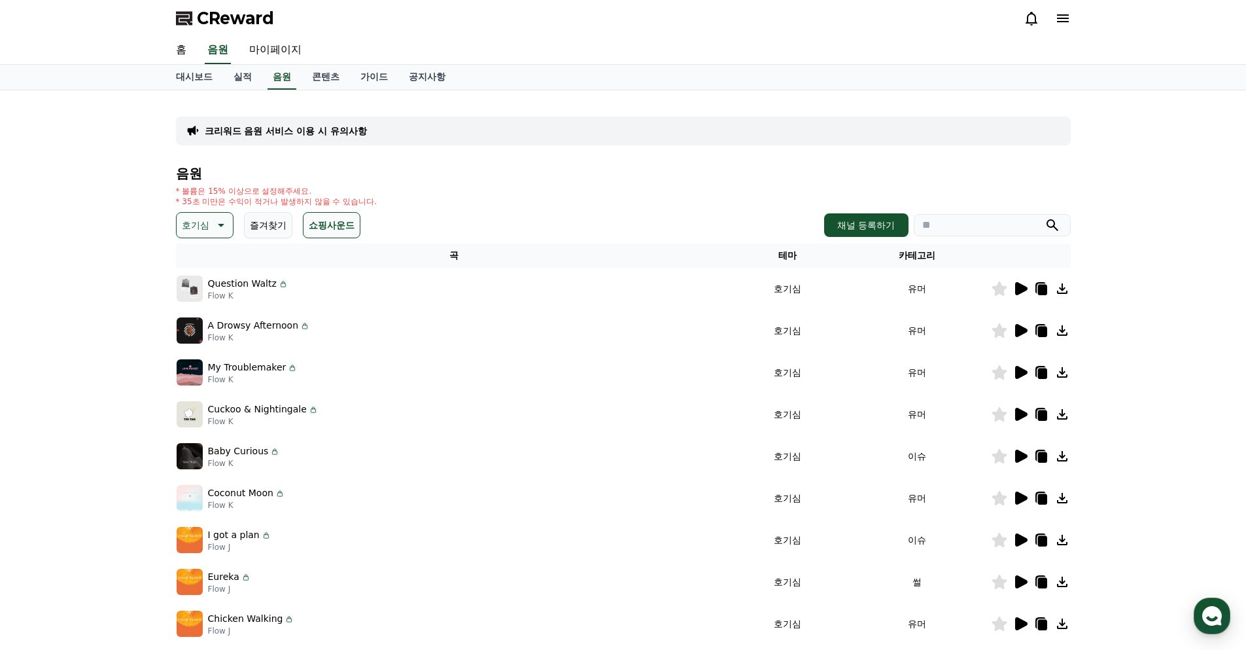
click at [1018, 414] on icon at bounding box center [1021, 414] width 12 height 13
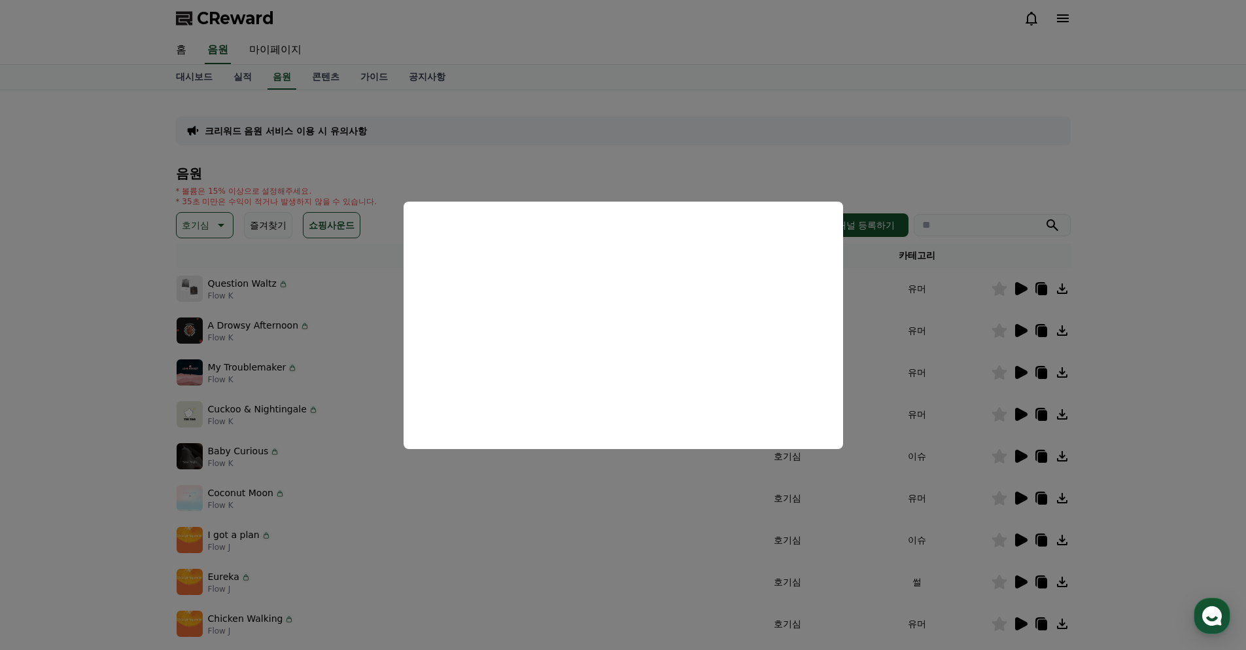
click at [1093, 331] on button "close modal" at bounding box center [623, 325] width 1246 height 650
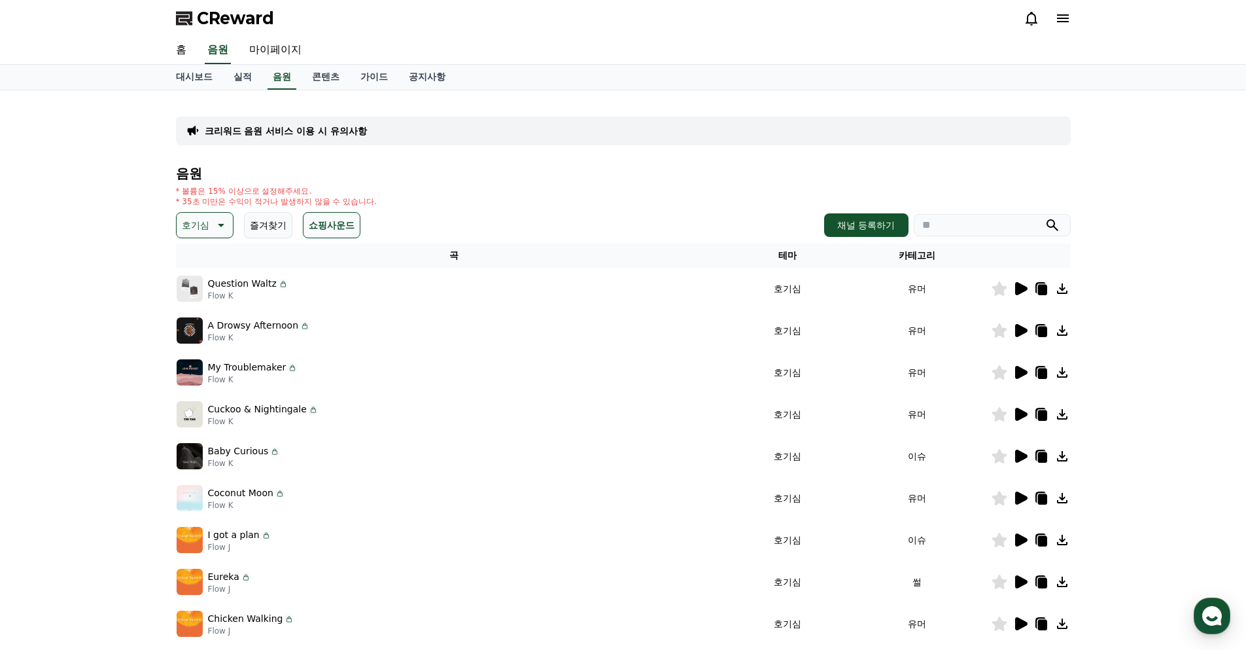
click at [1017, 462] on icon at bounding box center [1021, 456] width 16 height 16
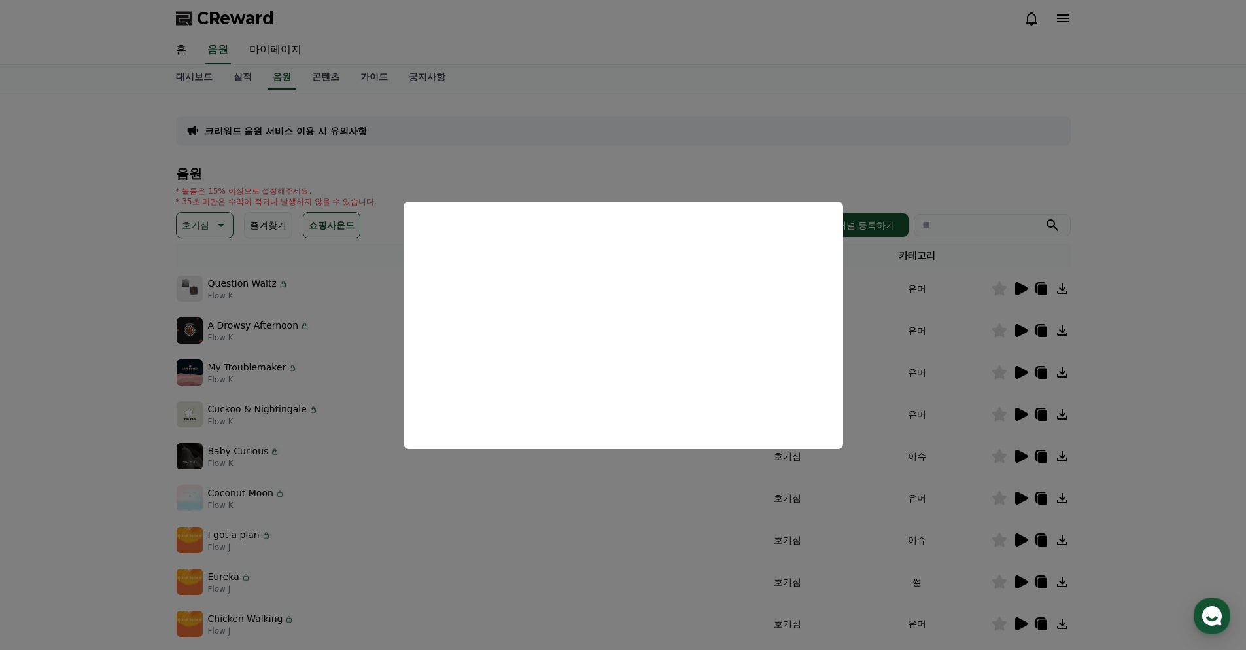
click at [1086, 421] on button "close modal" at bounding box center [623, 325] width 1246 height 650
click at [1086, 421] on div "크리워드 음원 서비스 이용 시 유의사항 음원 * 볼륨은 15% 이상으로 설정해주세요. * 35초 미만은 수익이 적거나 발생하지 않을 수 있습니…" at bounding box center [623, 385] width 1246 height 591
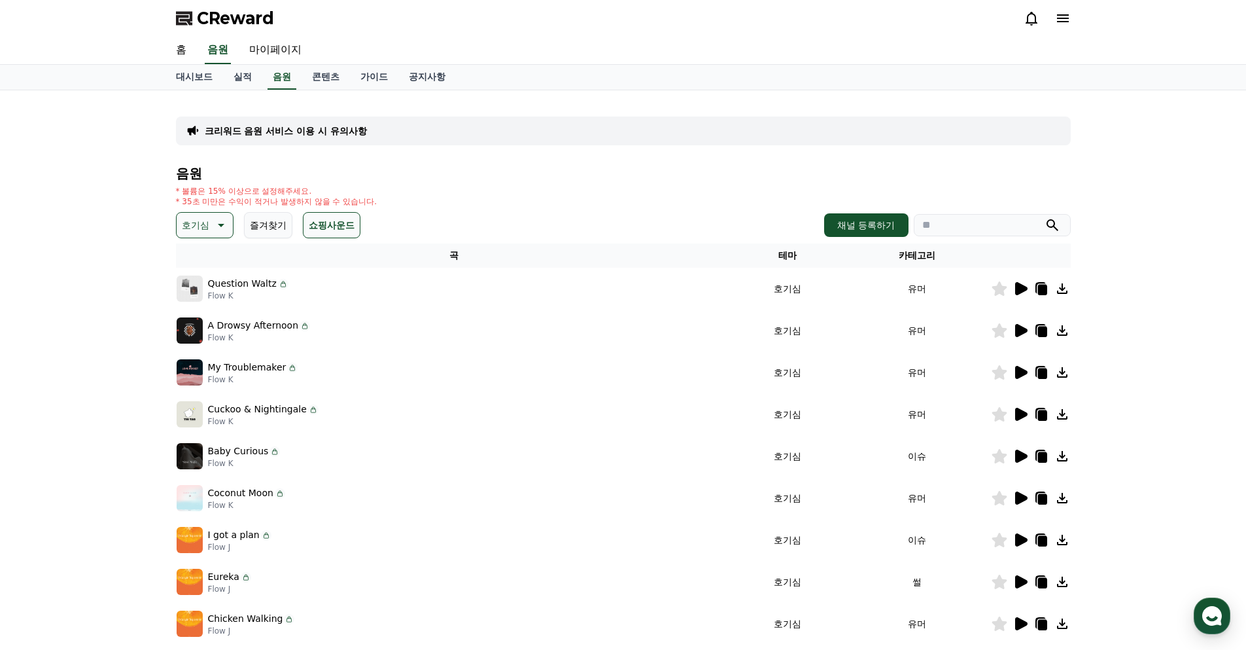
click at [1013, 498] on icon at bounding box center [1021, 498] width 16 height 16
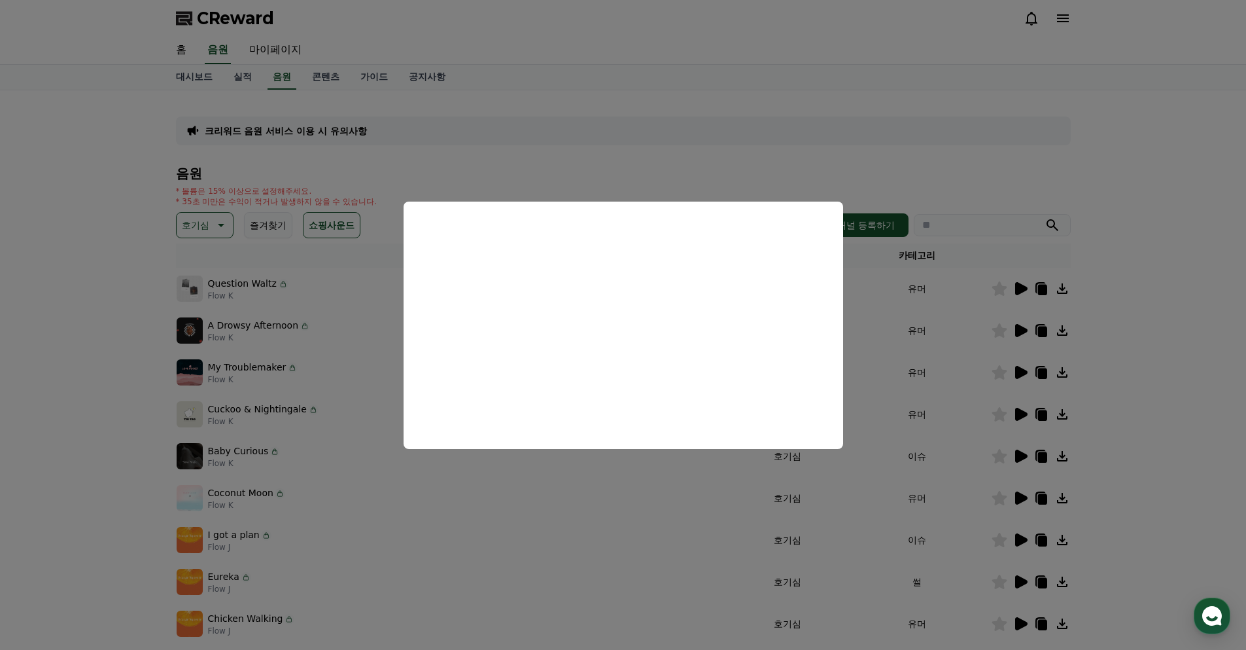
click at [1141, 461] on button "close modal" at bounding box center [623, 325] width 1246 height 650
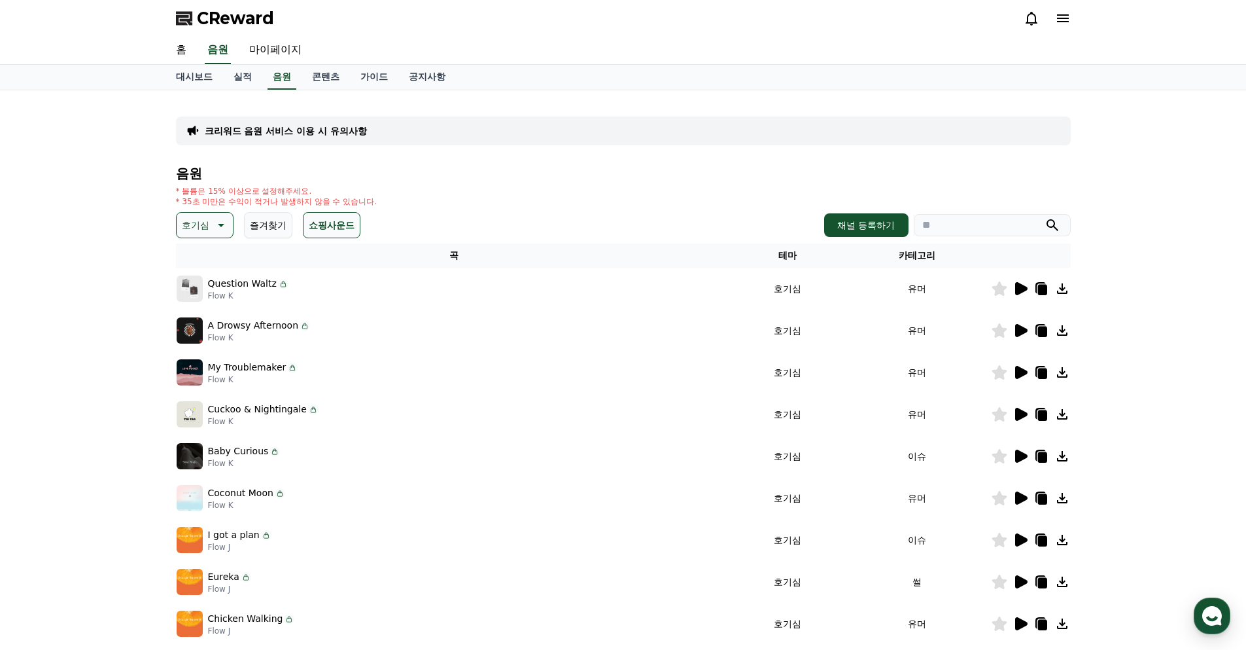
click at [1015, 529] on td at bounding box center [1031, 540] width 80 height 42
click at [1019, 540] on icon at bounding box center [1021, 539] width 12 height 13
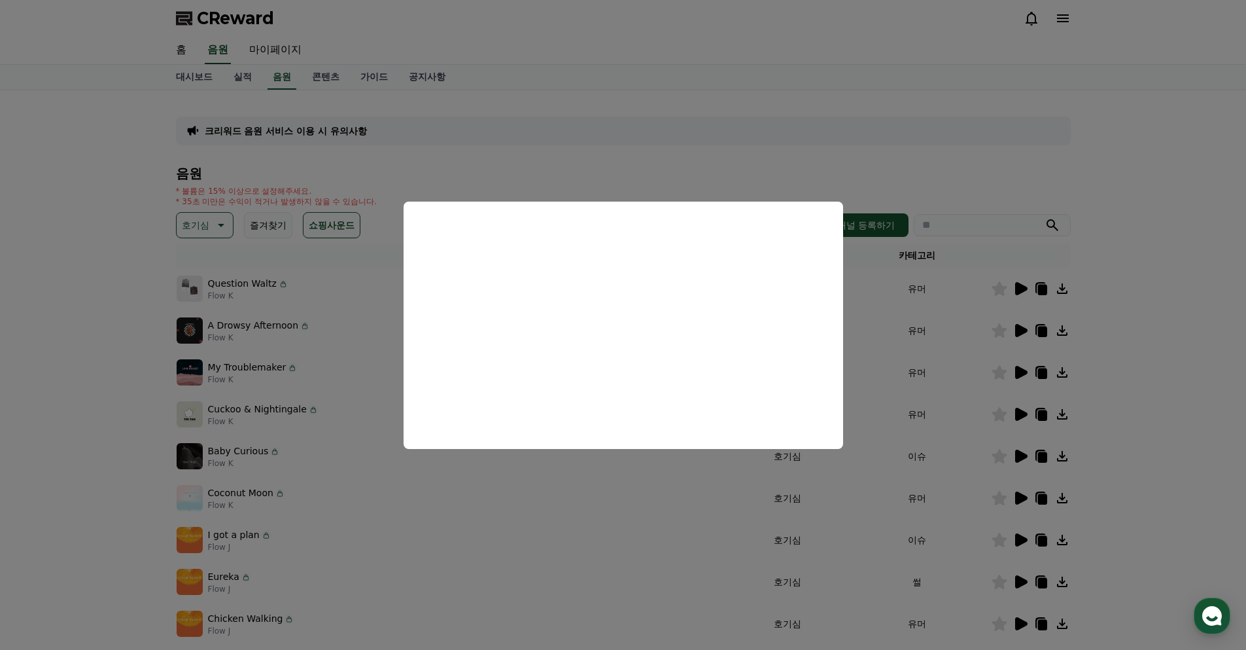
click at [1126, 402] on button "close modal" at bounding box center [623, 325] width 1246 height 650
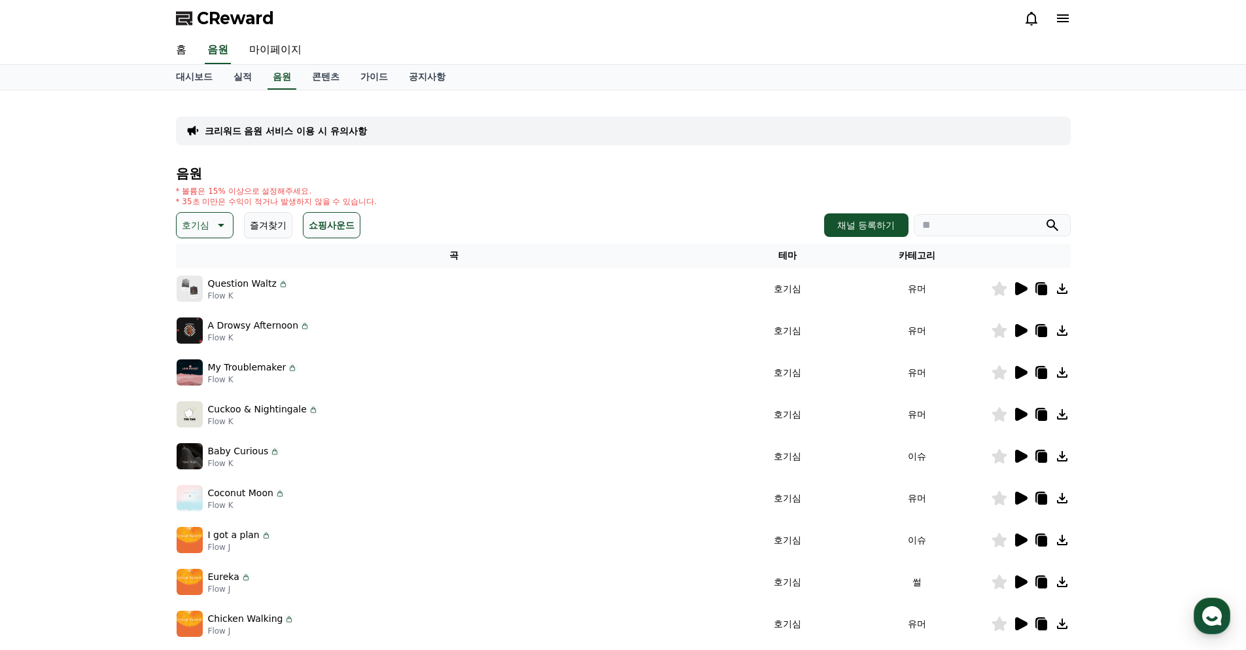
click at [1020, 534] on icon at bounding box center [1021, 540] width 16 height 16
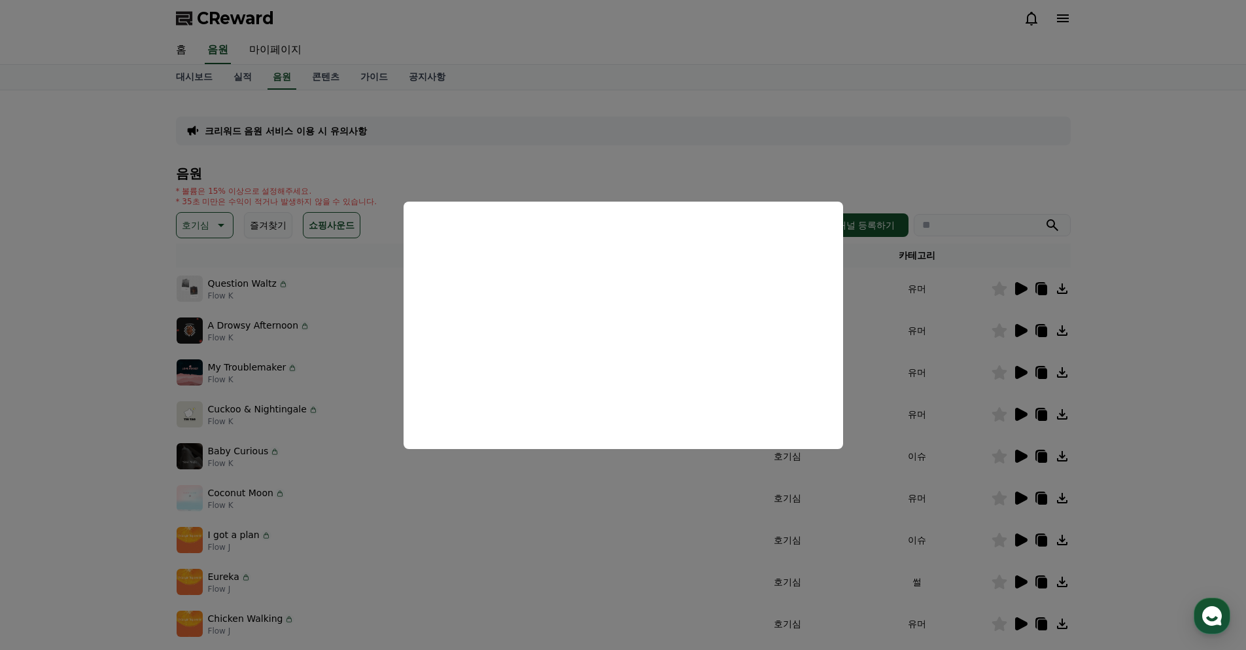
click at [1076, 479] on button "close modal" at bounding box center [623, 325] width 1246 height 650
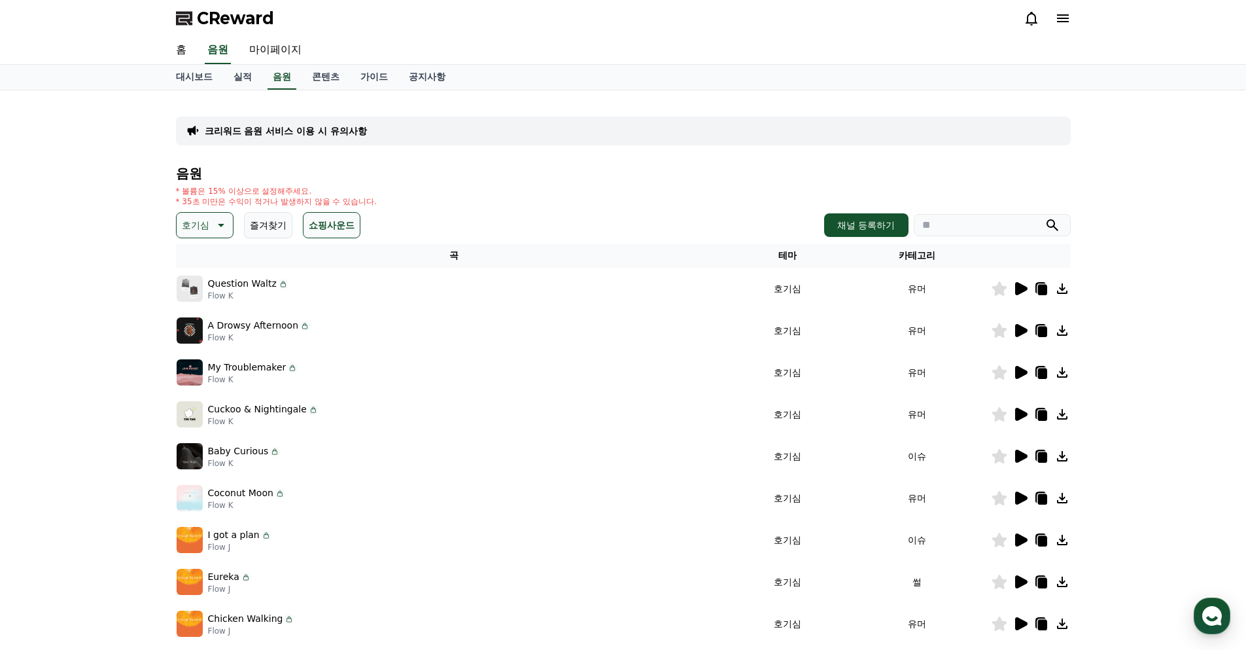
click at [1017, 582] on icon at bounding box center [1021, 581] width 12 height 13
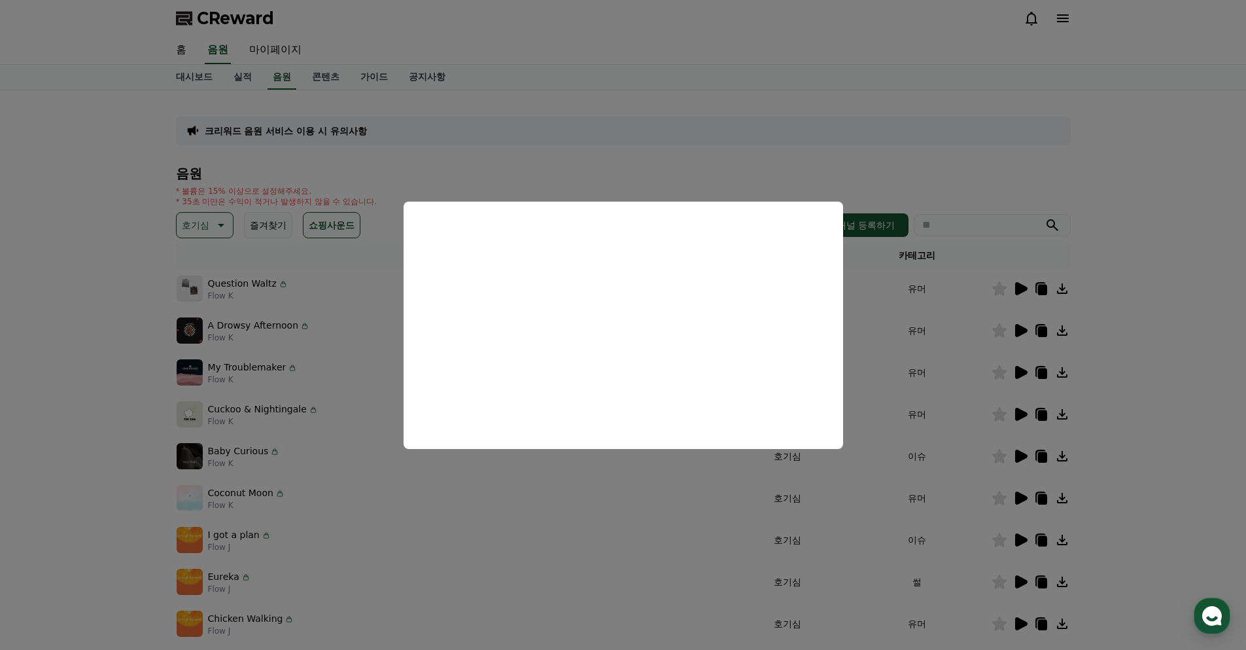
click at [629, 546] on button "close modal" at bounding box center [623, 325] width 1246 height 650
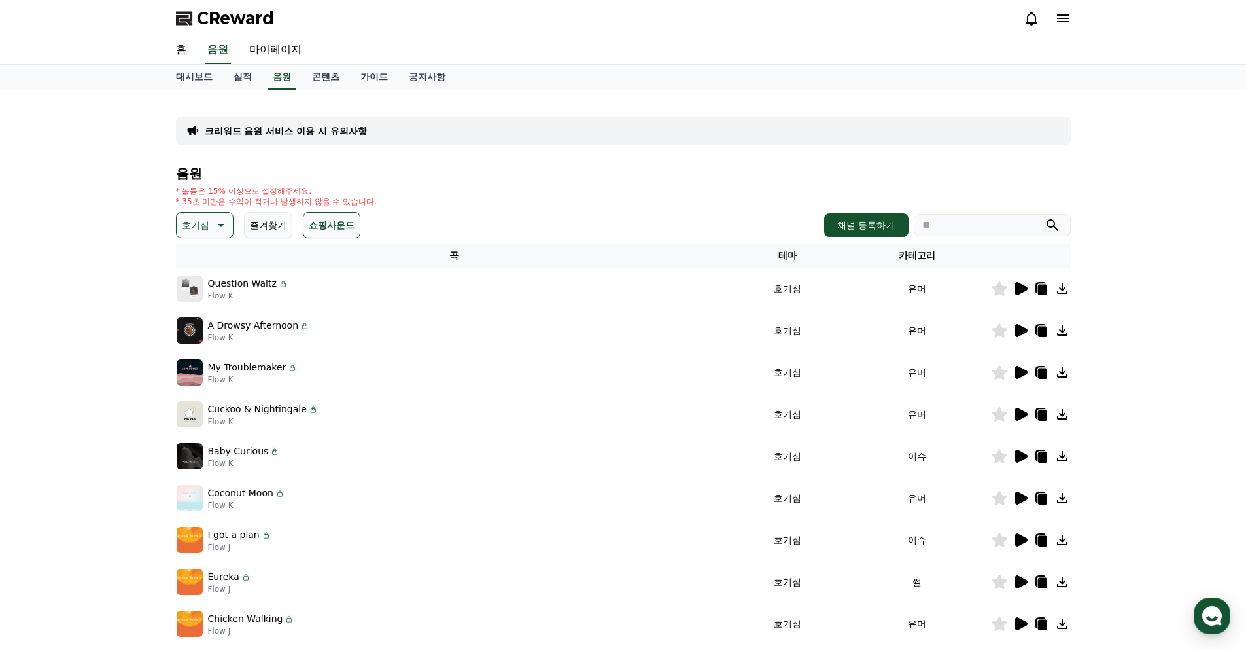
click at [1018, 621] on icon at bounding box center [1021, 623] width 12 height 13
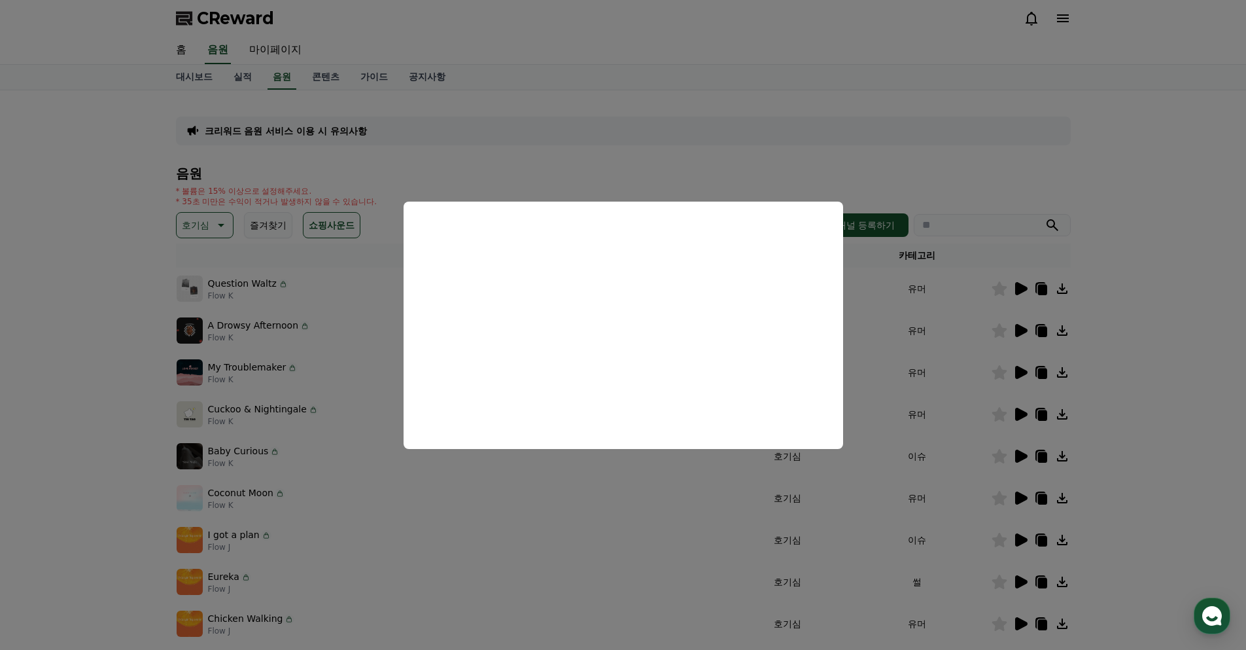
click at [686, 546] on button "close modal" at bounding box center [623, 325] width 1246 height 650
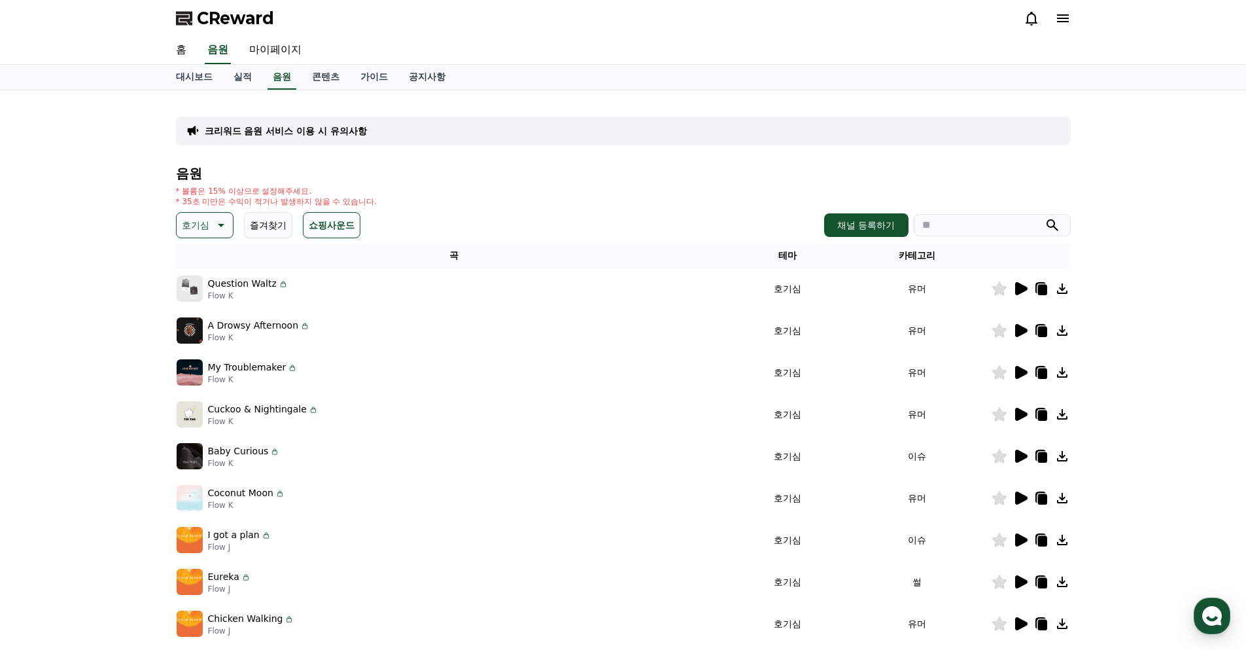
click at [1020, 330] on icon at bounding box center [1021, 330] width 12 height 13
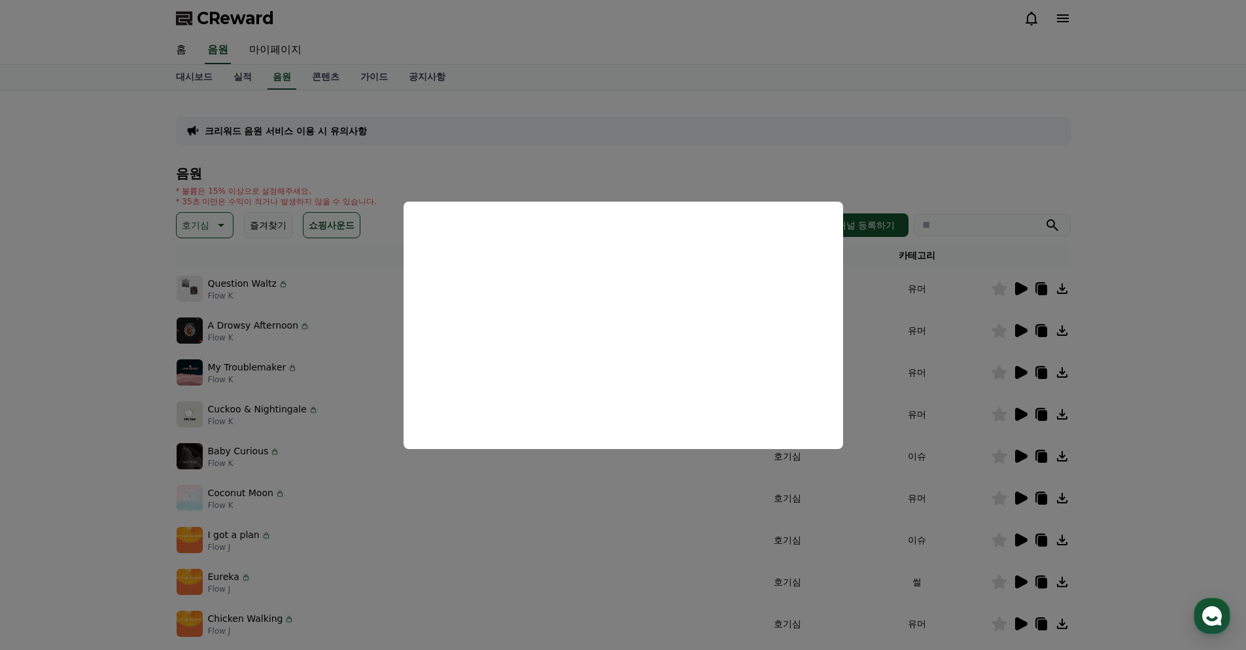
click at [716, 566] on button "close modal" at bounding box center [623, 325] width 1246 height 650
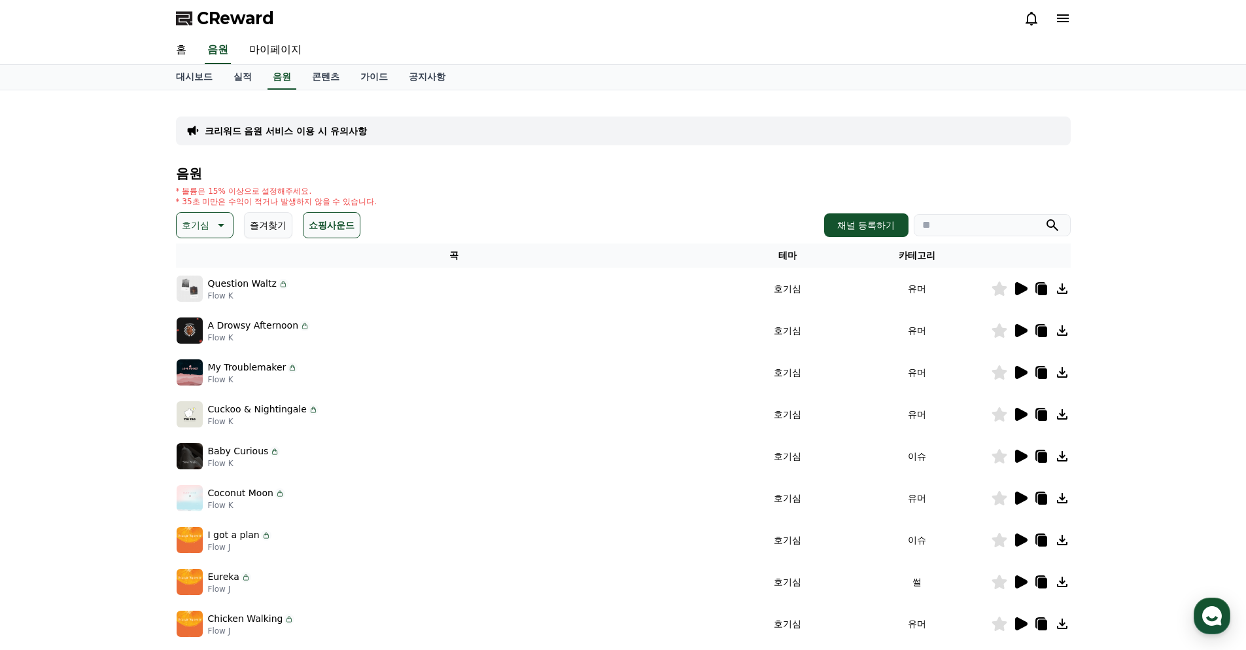
click at [1025, 289] on icon at bounding box center [1021, 288] width 12 height 13
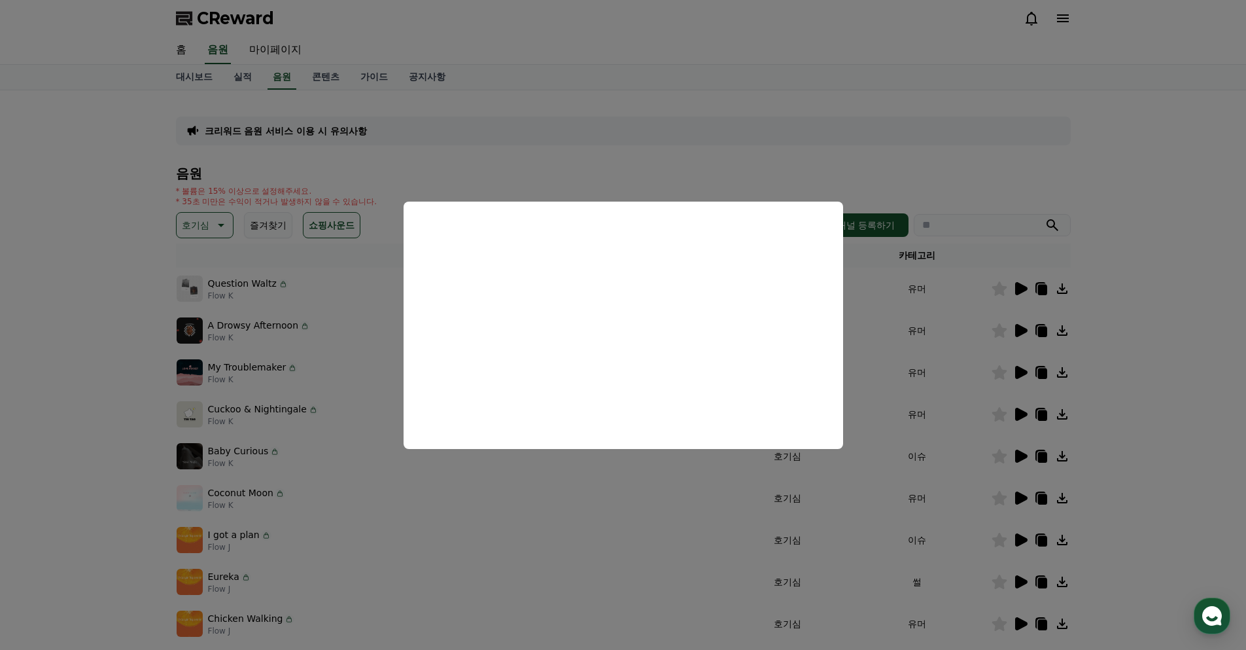
click at [680, 532] on button "close modal" at bounding box center [623, 325] width 1246 height 650
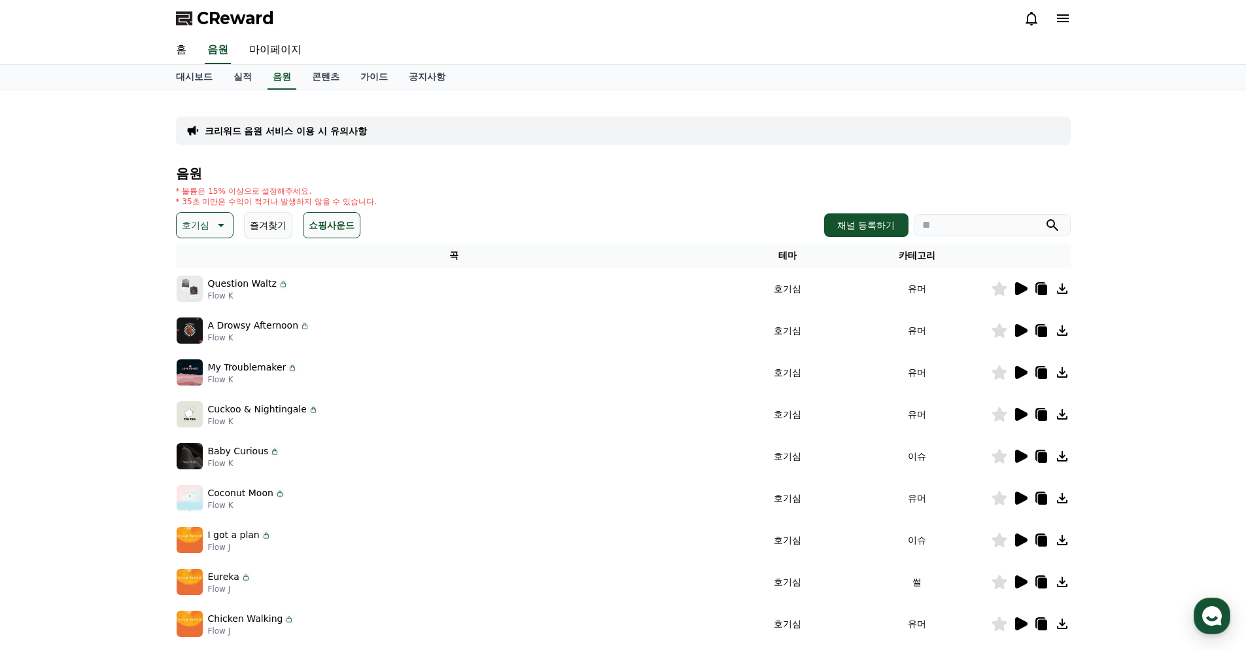
click at [1017, 544] on icon at bounding box center [1021, 539] width 12 height 13
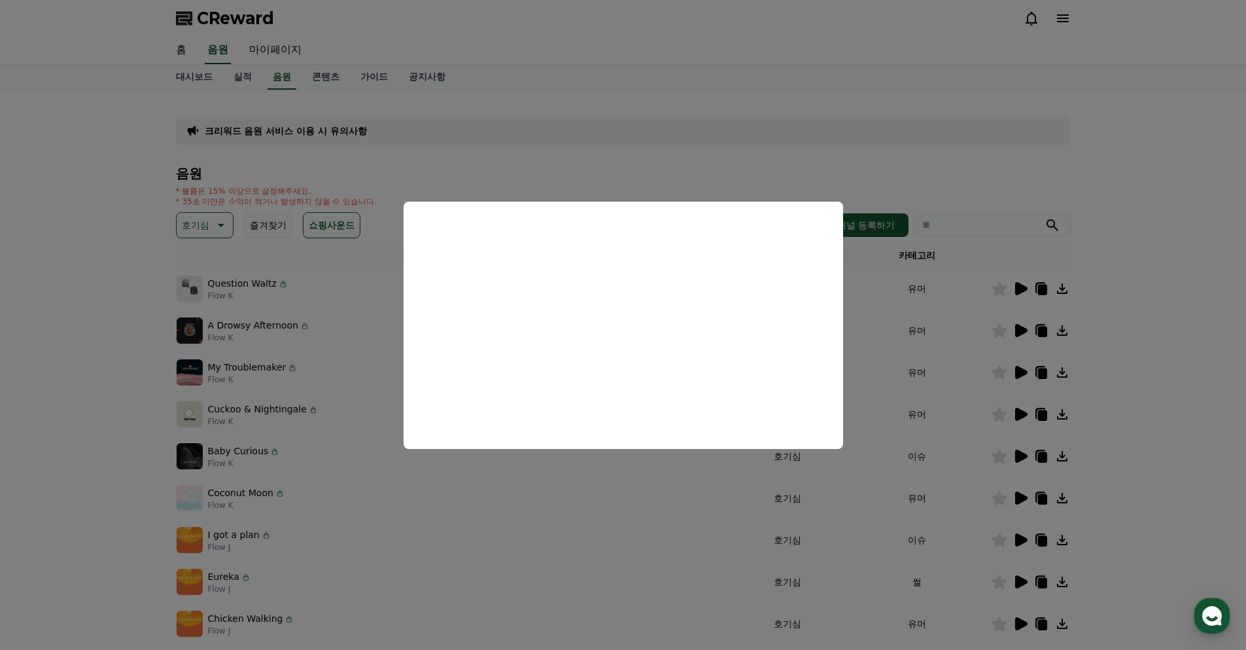
click at [851, 533] on button "close modal" at bounding box center [623, 325] width 1246 height 650
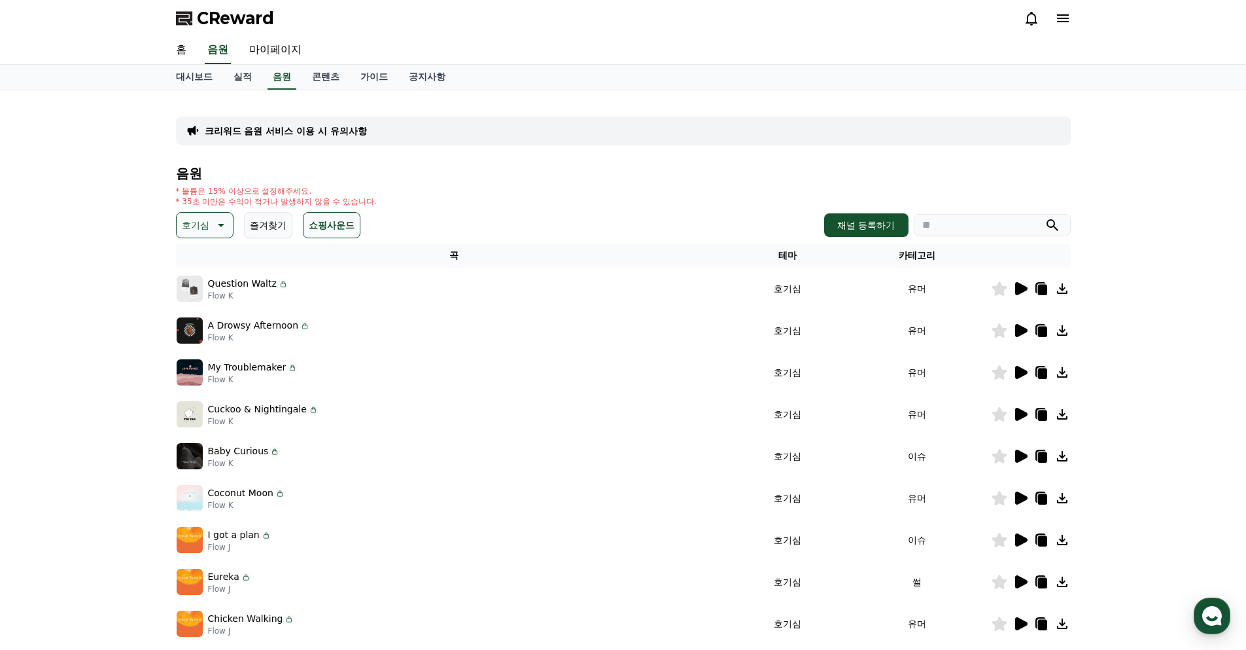
click at [1017, 582] on icon at bounding box center [1021, 581] width 12 height 13
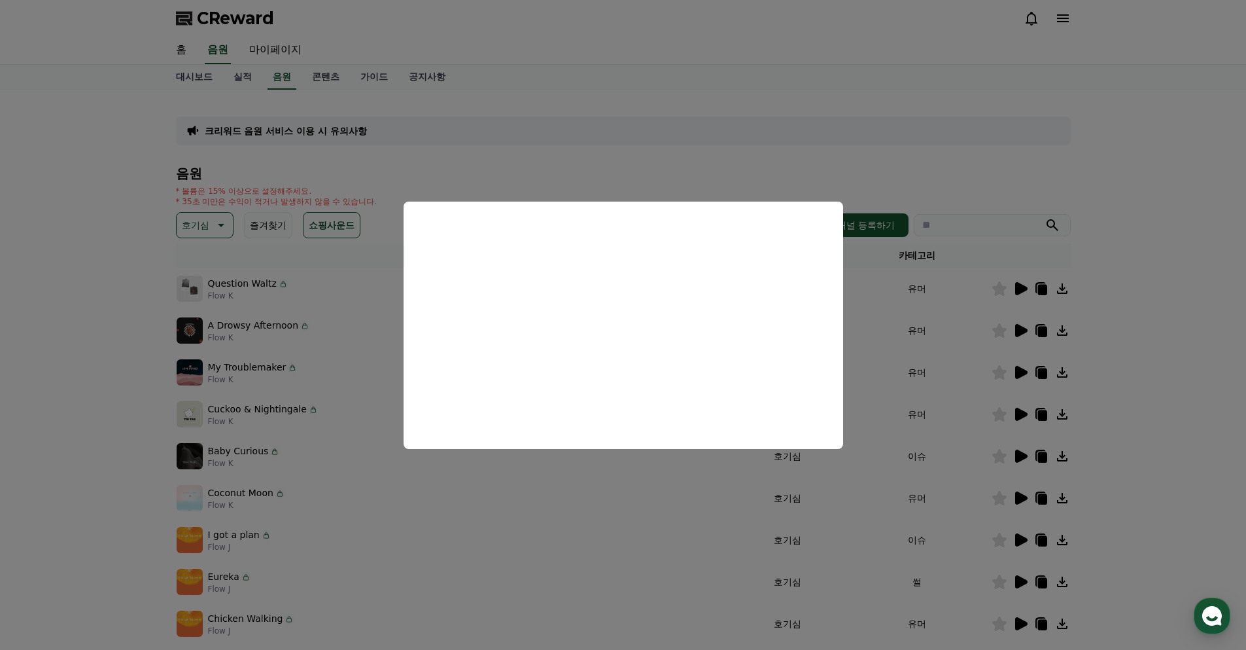
click at [998, 426] on button "close modal" at bounding box center [623, 325] width 1246 height 650
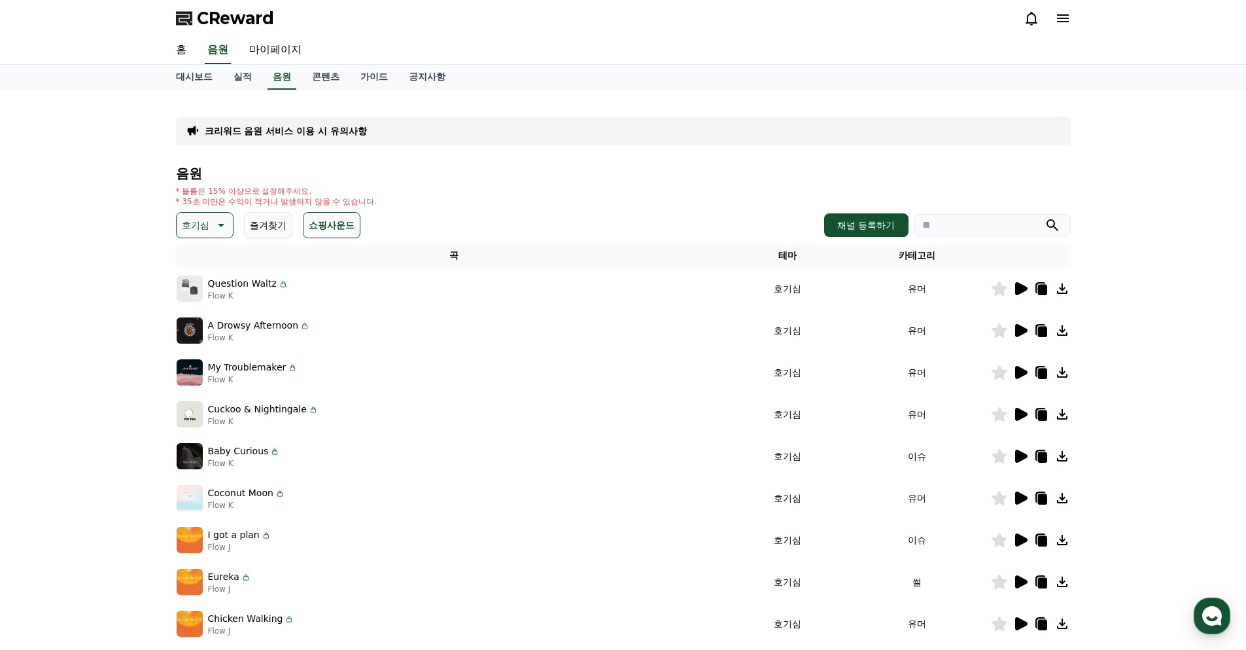
click at [1026, 287] on icon at bounding box center [1021, 288] width 12 height 13
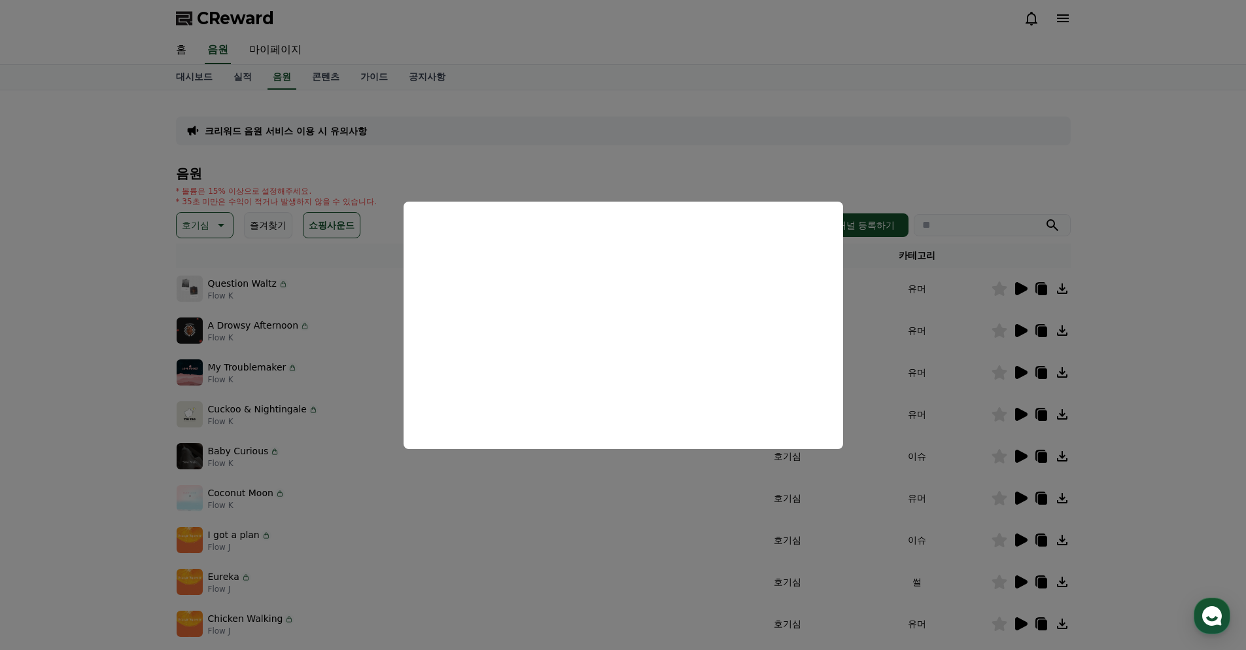
drag, startPoint x: 1138, startPoint y: 338, endPoint x: 1111, endPoint y: 335, distance: 26.4
click at [1138, 338] on button "close modal" at bounding box center [623, 325] width 1246 height 650
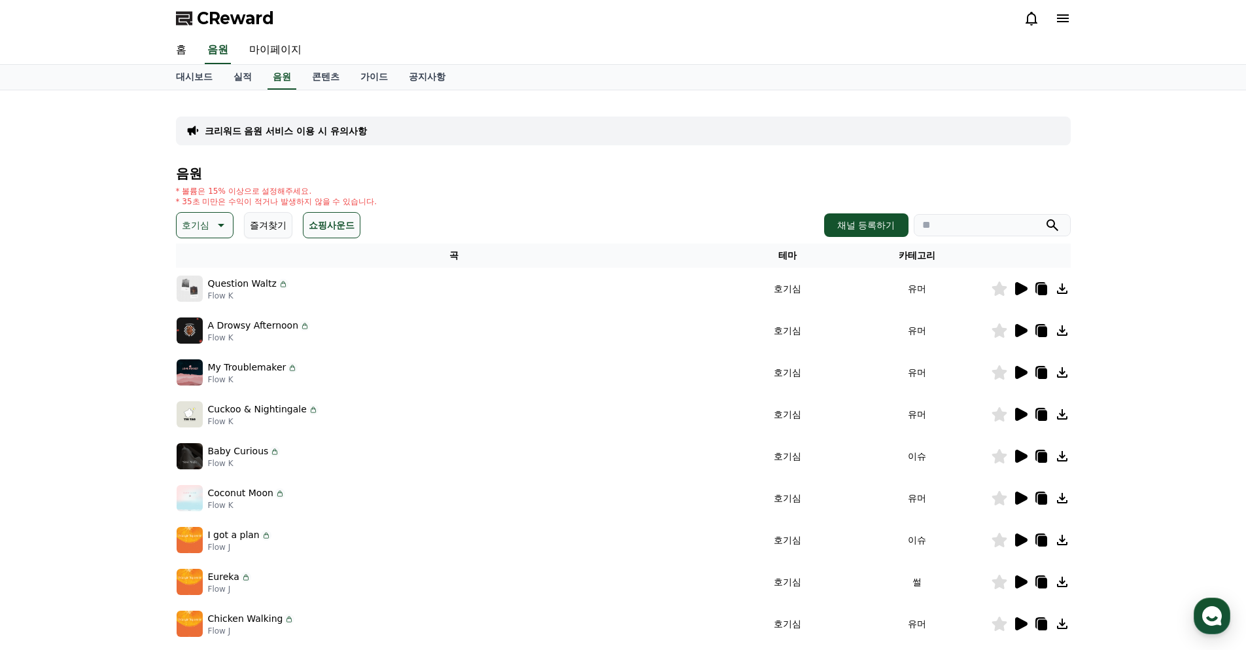
click at [1041, 288] on icon at bounding box center [1041, 290] width 9 height 10
click at [1020, 331] on icon at bounding box center [1021, 330] width 12 height 13
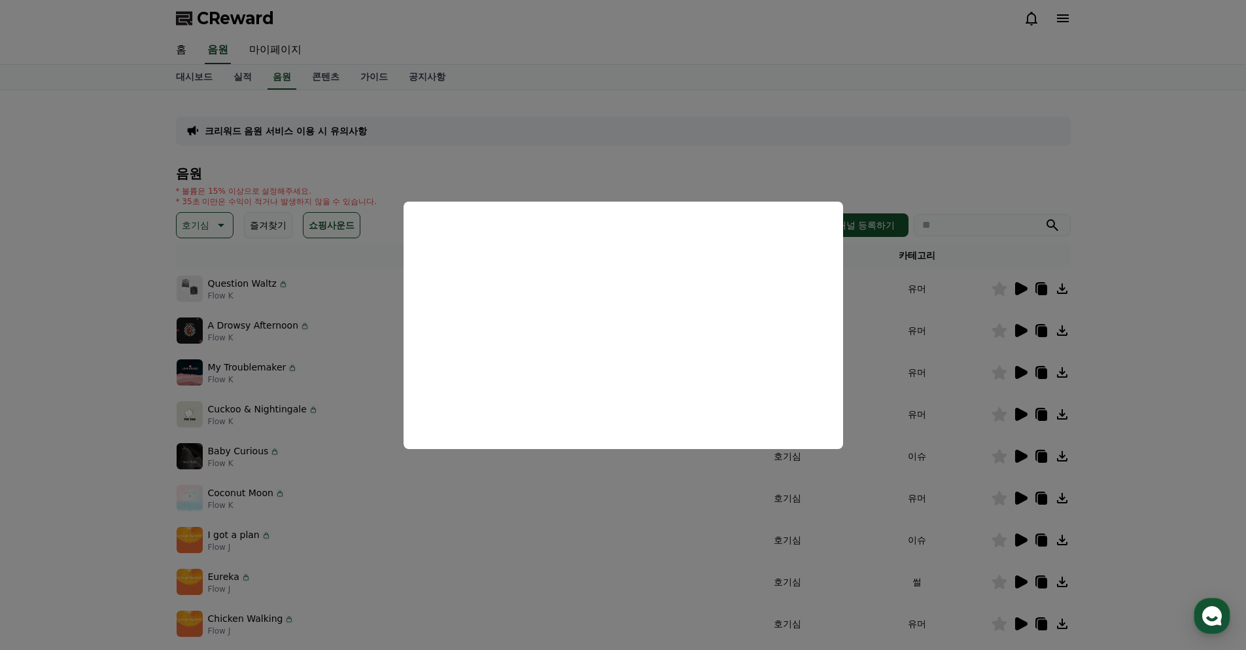
click at [1058, 365] on button "close modal" at bounding box center [623, 325] width 1246 height 650
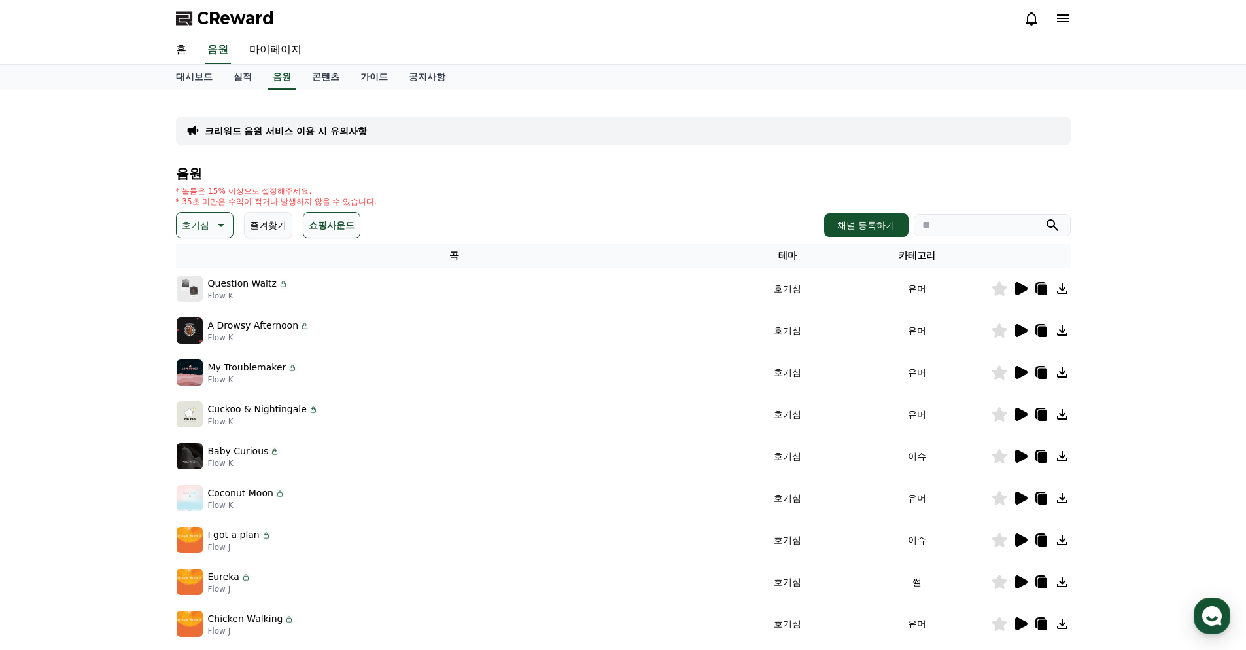
click at [997, 332] on icon at bounding box center [999, 330] width 15 height 14
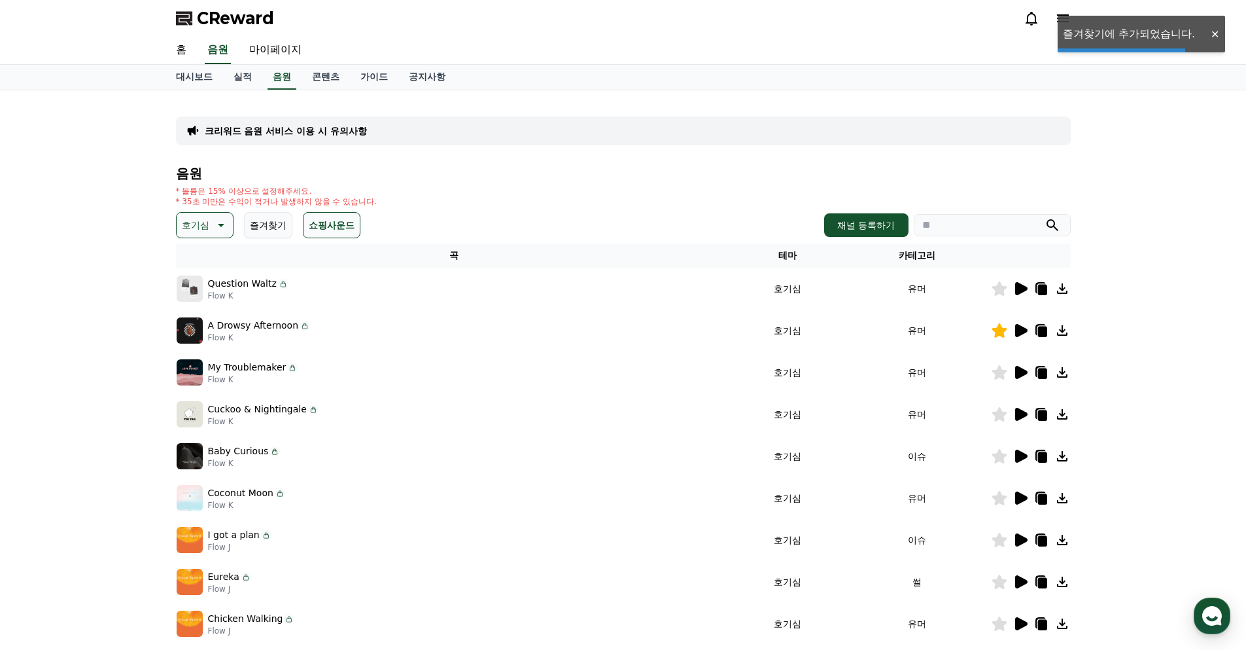
click at [1000, 292] on icon at bounding box center [999, 288] width 15 height 14
click at [1015, 372] on icon at bounding box center [1021, 372] width 12 height 13
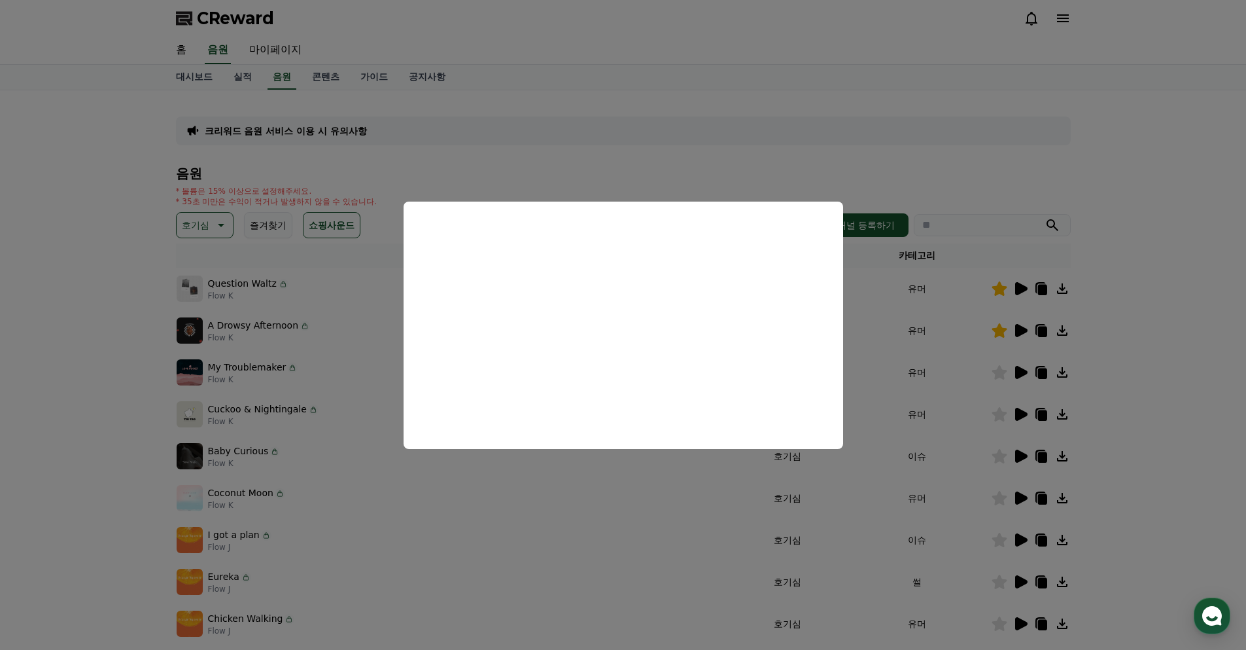
click at [1092, 376] on button "close modal" at bounding box center [623, 325] width 1246 height 650
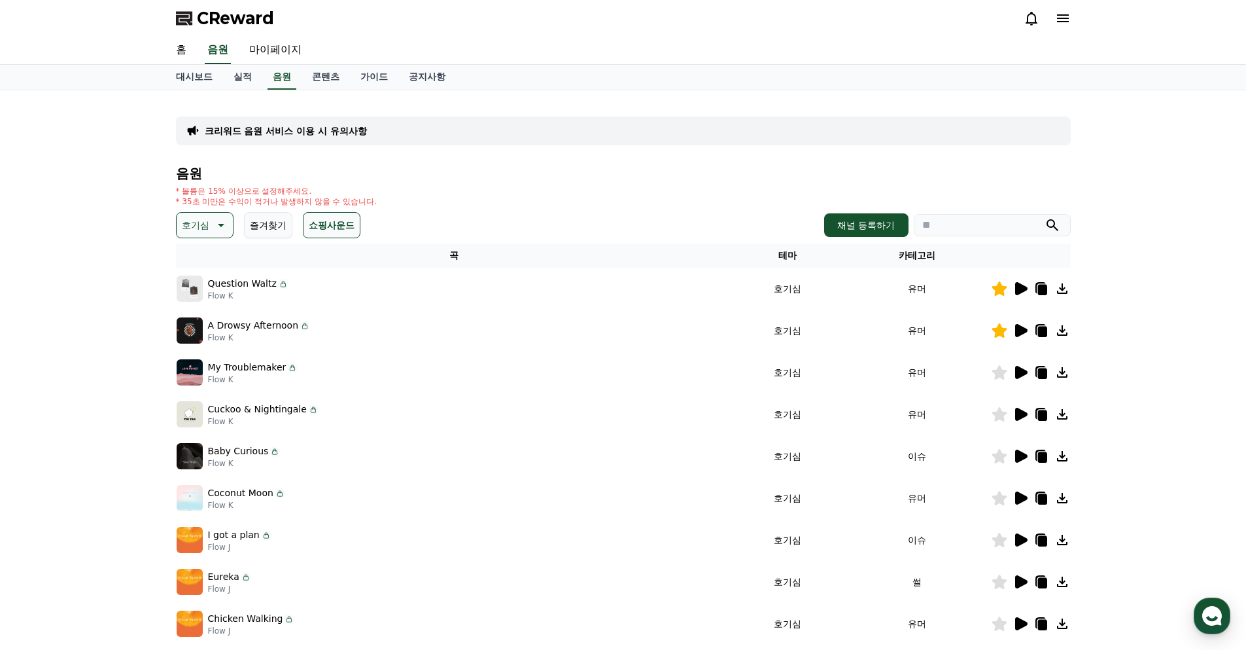
drag, startPoint x: 1014, startPoint y: 504, endPoint x: 1017, endPoint y: 523, distance: 19.1
click at [1017, 523] on tbody "Question Waltz Flow K 호기심 유머 A Drowsy Afternoon Flow K 호기심 유머 My Troublemaker F…" at bounding box center [623, 456] width 895 height 377
click at [1017, 538] on icon at bounding box center [1021, 539] width 12 height 13
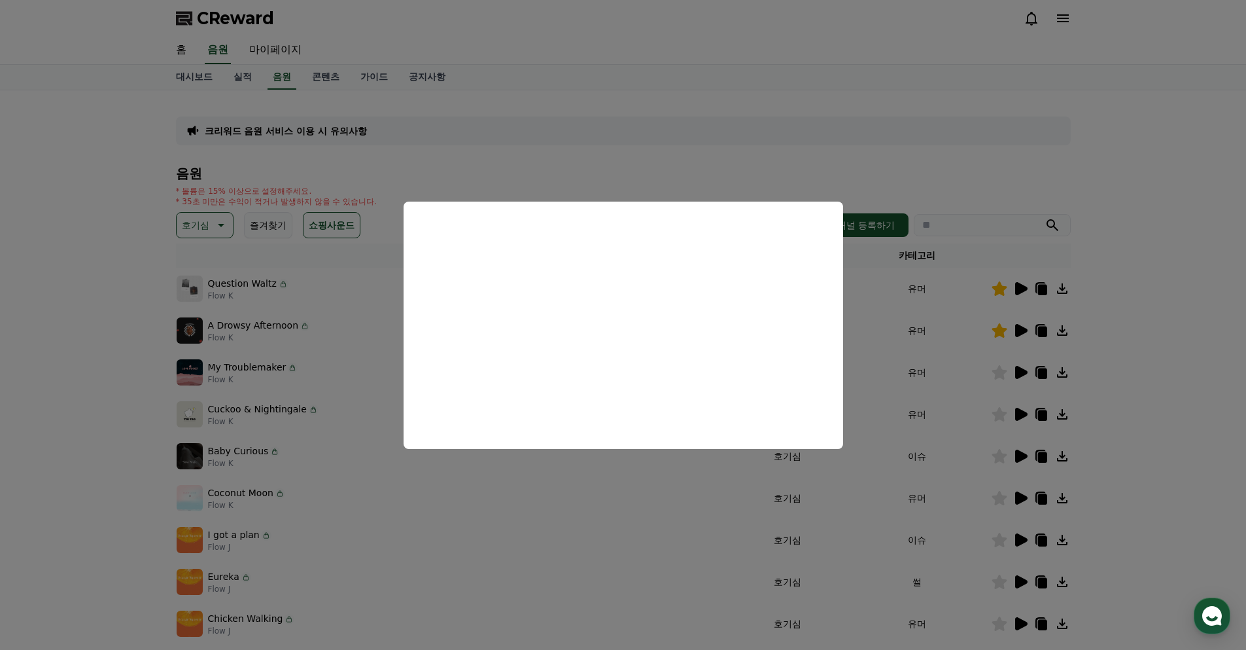
click at [987, 523] on button "close modal" at bounding box center [623, 325] width 1246 height 650
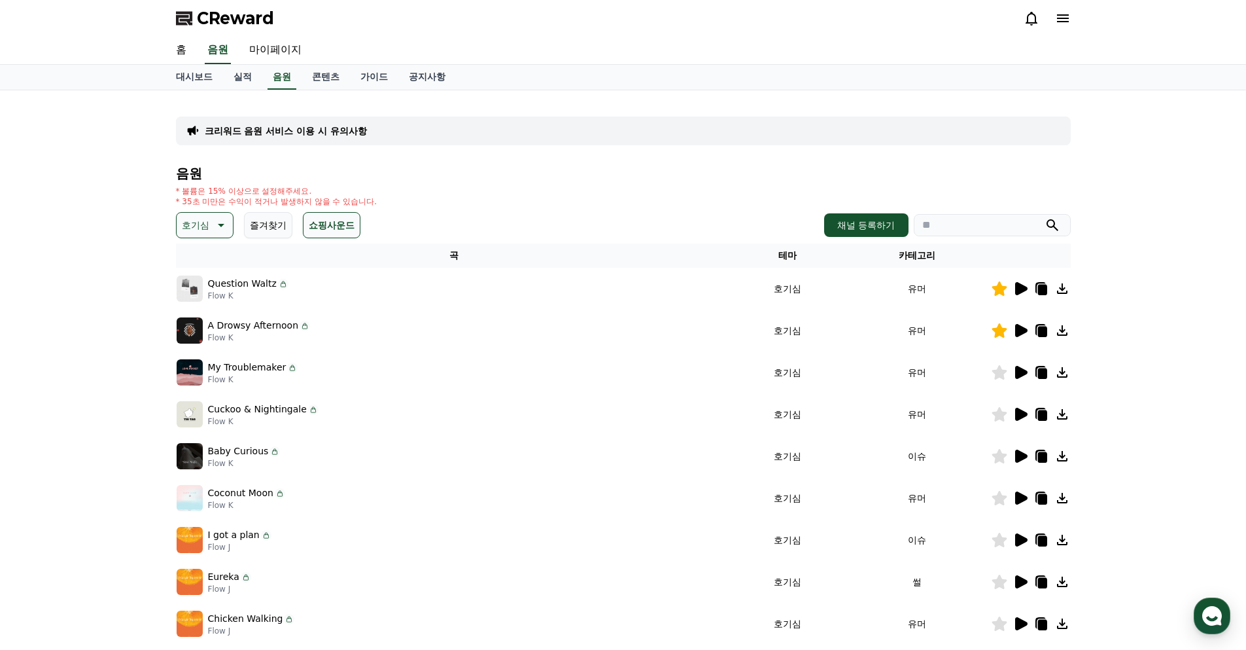
click at [1041, 540] on icon at bounding box center [1041, 541] width 9 height 10
click at [998, 540] on icon at bounding box center [999, 539] width 15 height 14
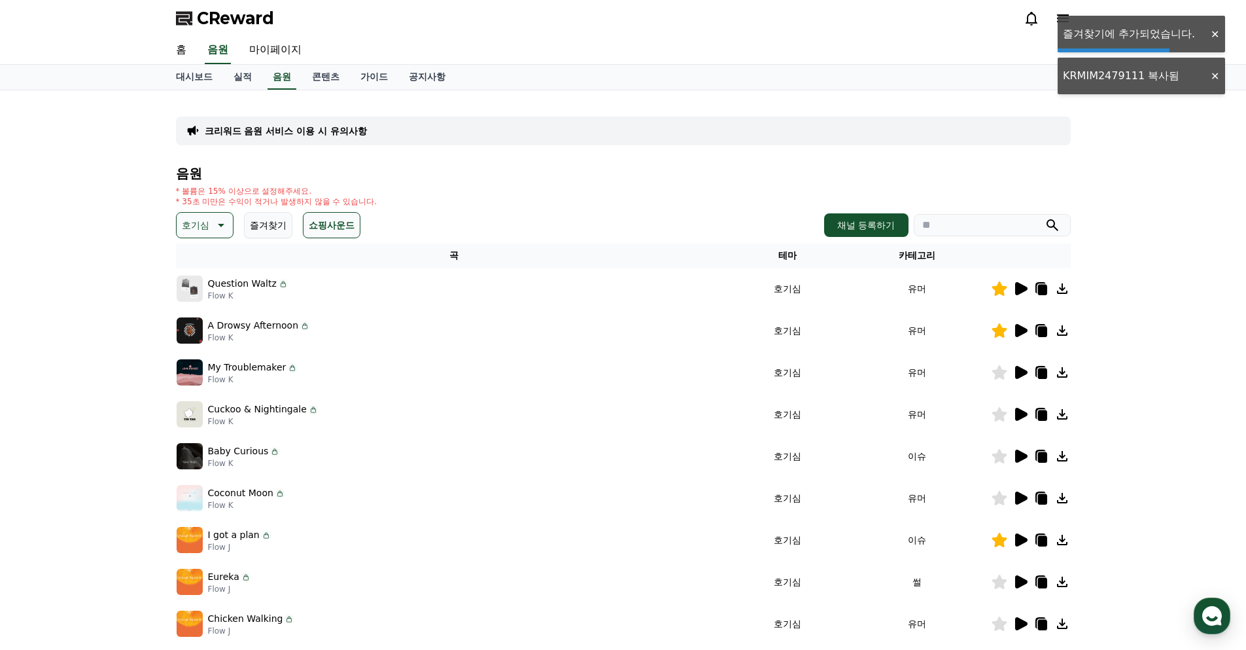
click at [1009, 583] on div at bounding box center [1031, 582] width 78 height 16
click at [1015, 583] on icon at bounding box center [1021, 581] width 12 height 13
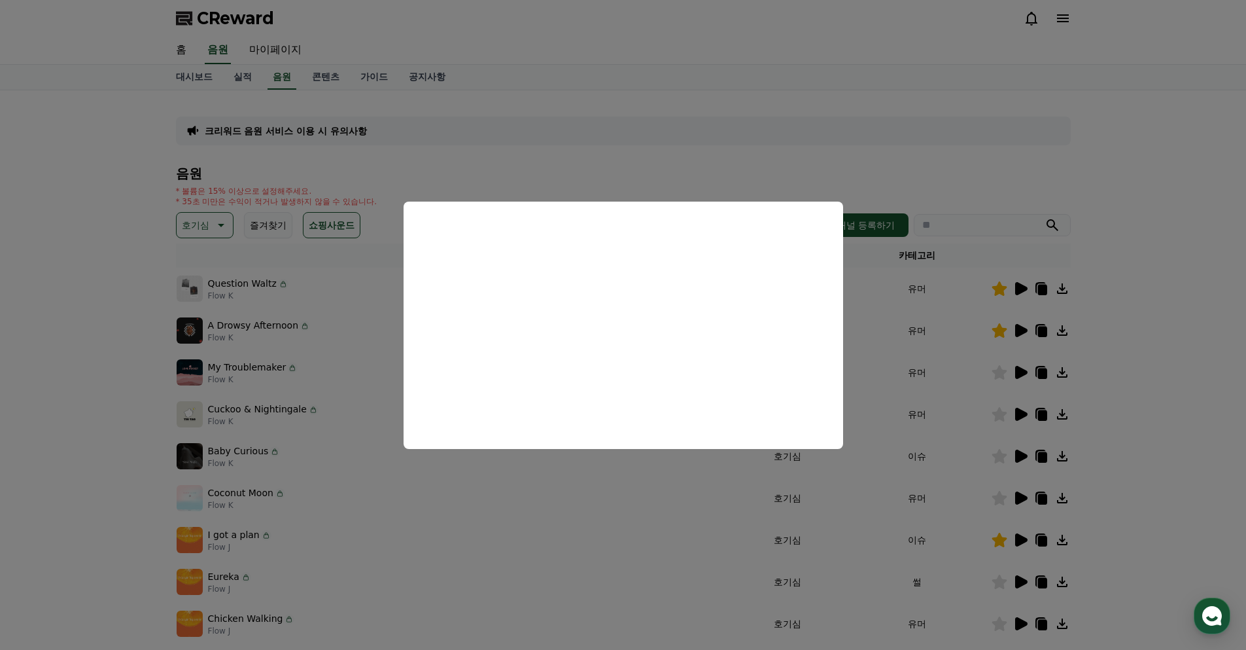
click at [939, 570] on button "close modal" at bounding box center [623, 325] width 1246 height 650
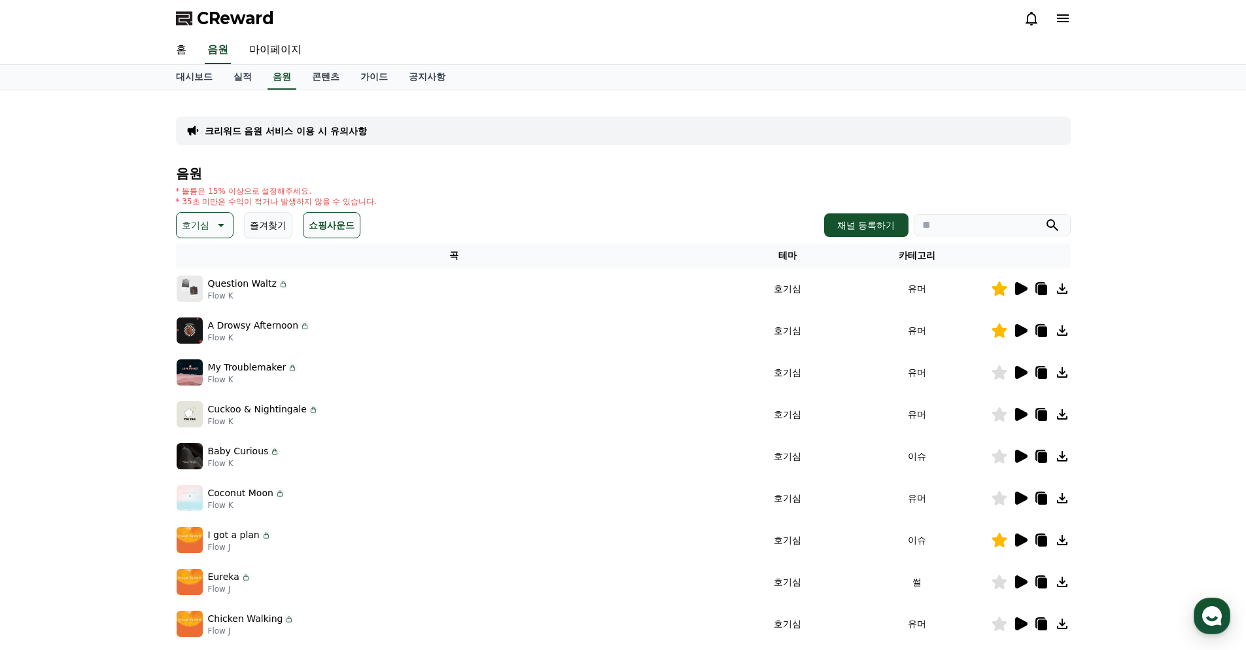
click at [1043, 587] on icon at bounding box center [1041, 583] width 9 height 10
click at [331, 69] on link "콘텐츠" at bounding box center [326, 77] width 48 height 25
